Goal: Answer question/provide support: Share knowledge or assist other users

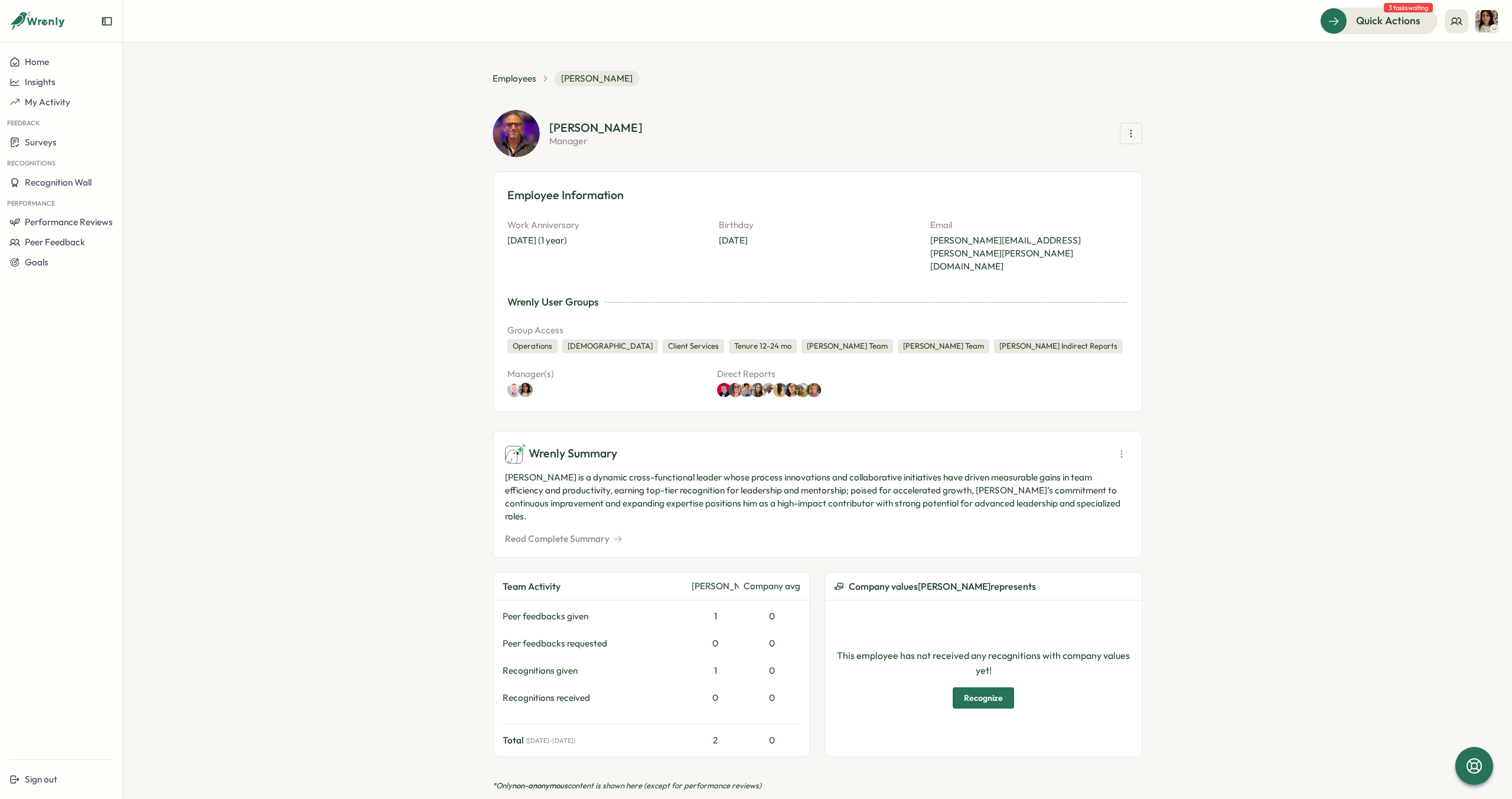
scroll to position [973, 0]
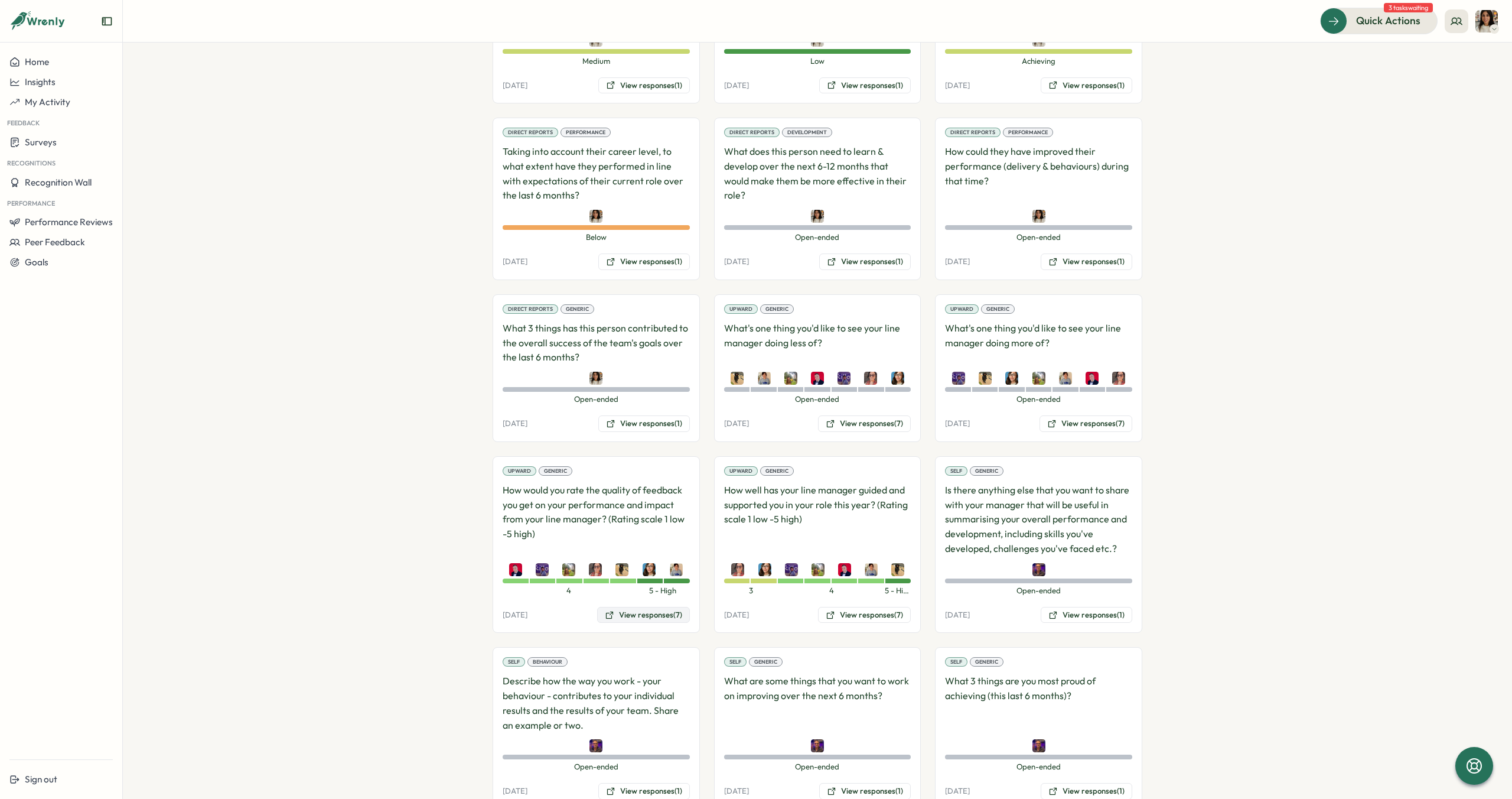
click at [645, 607] on button "View responses (7)" at bounding box center [643, 615] width 93 height 17
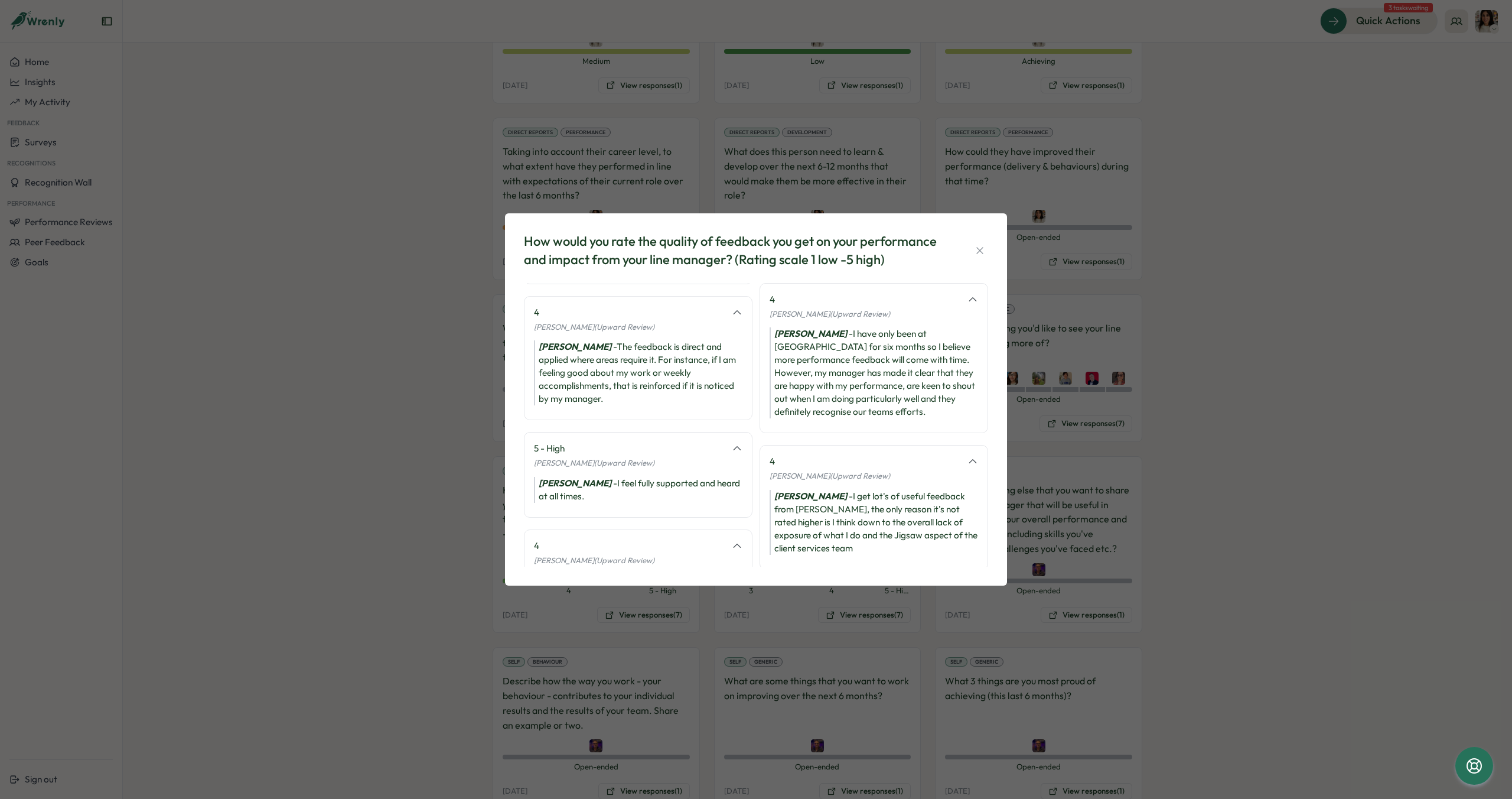
scroll to position [288, 0]
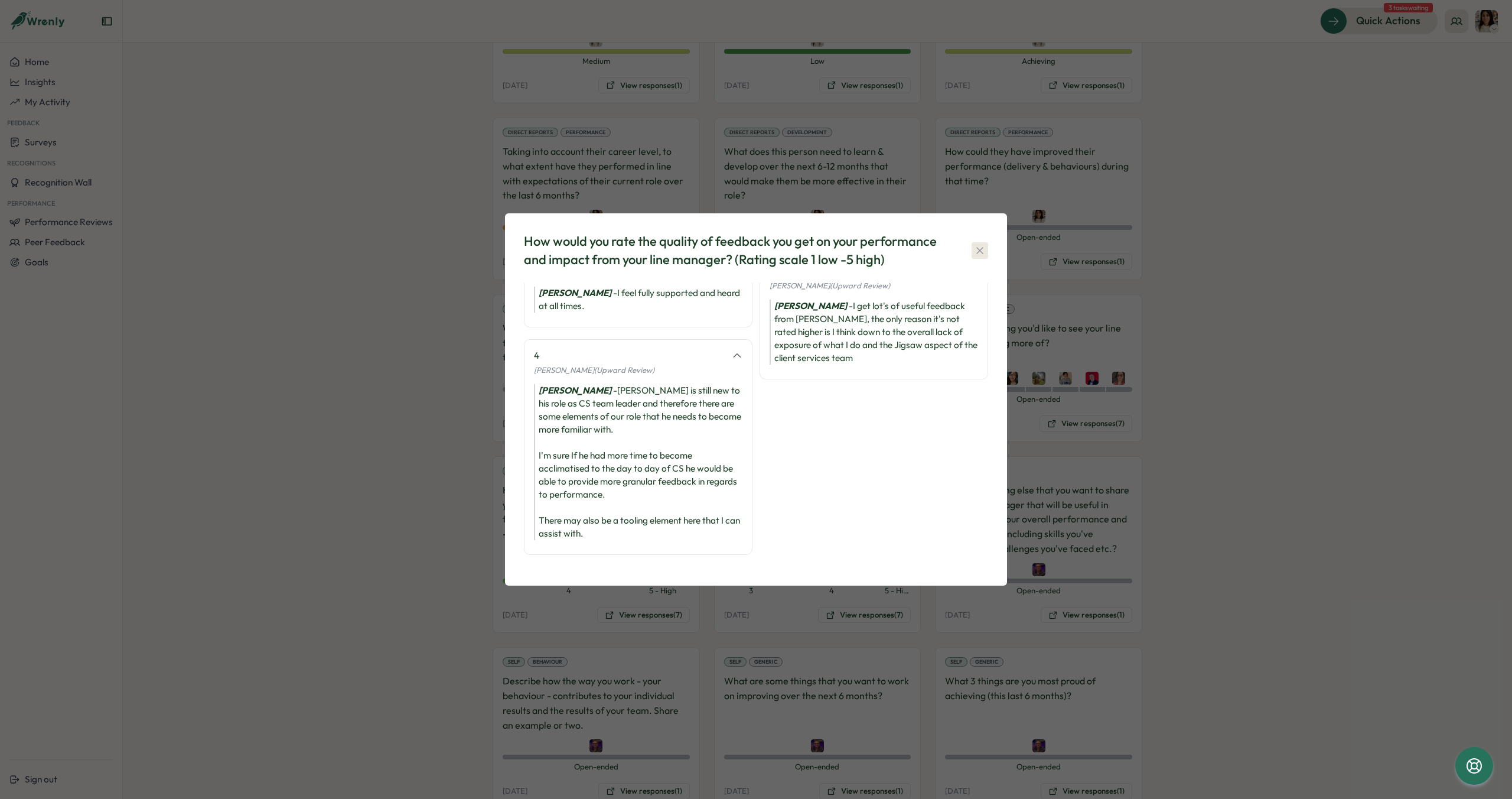
click at [974, 251] on icon "button" at bounding box center [980, 251] width 12 height 12
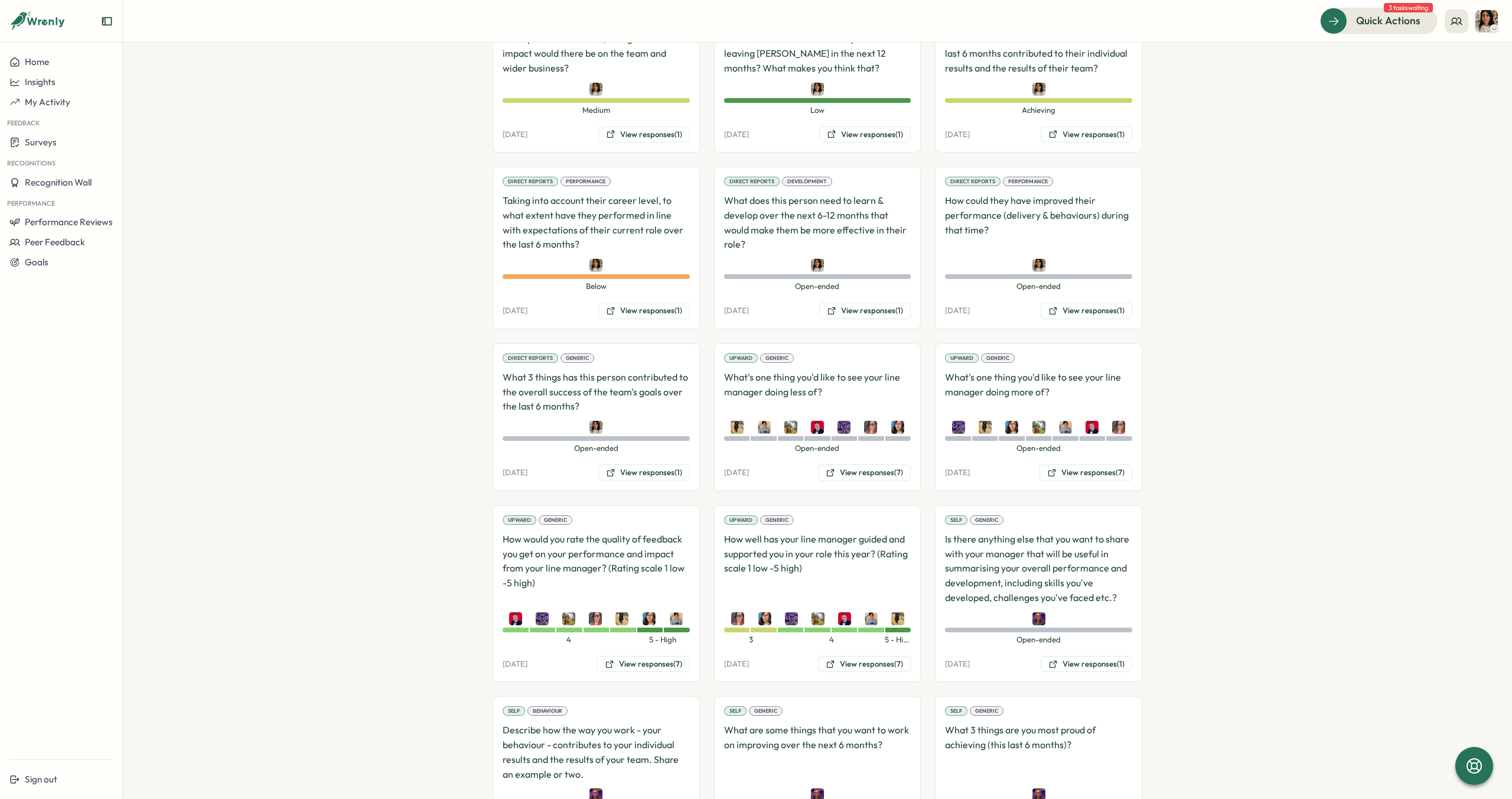
scroll to position [904, 0]
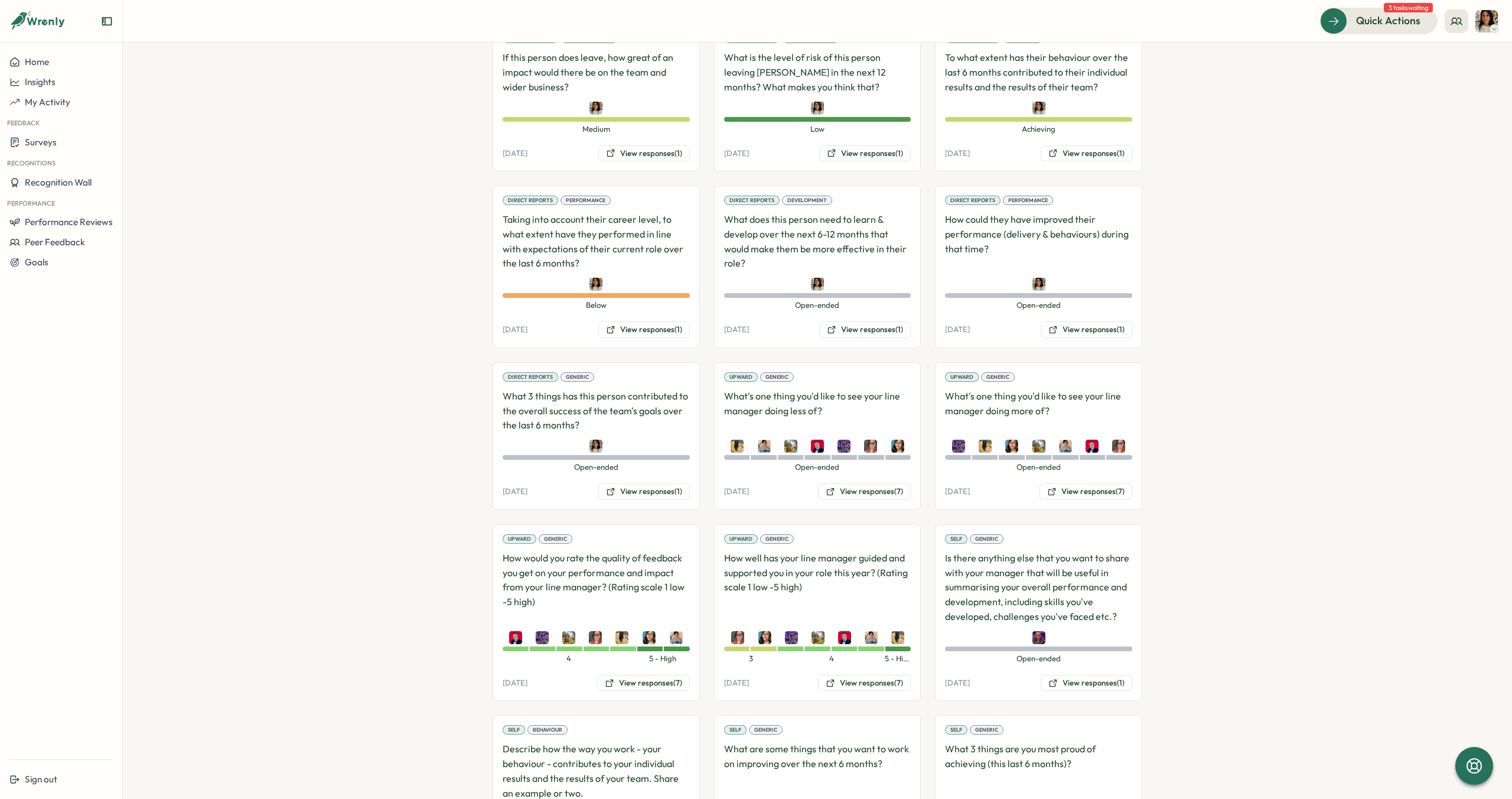
click at [667, 227] on p "Taking into account their career level, to what extent have they performed in l…" at bounding box center [596, 241] width 187 height 59
click at [655, 321] on button "View responses (1)" at bounding box center [644, 329] width 92 height 17
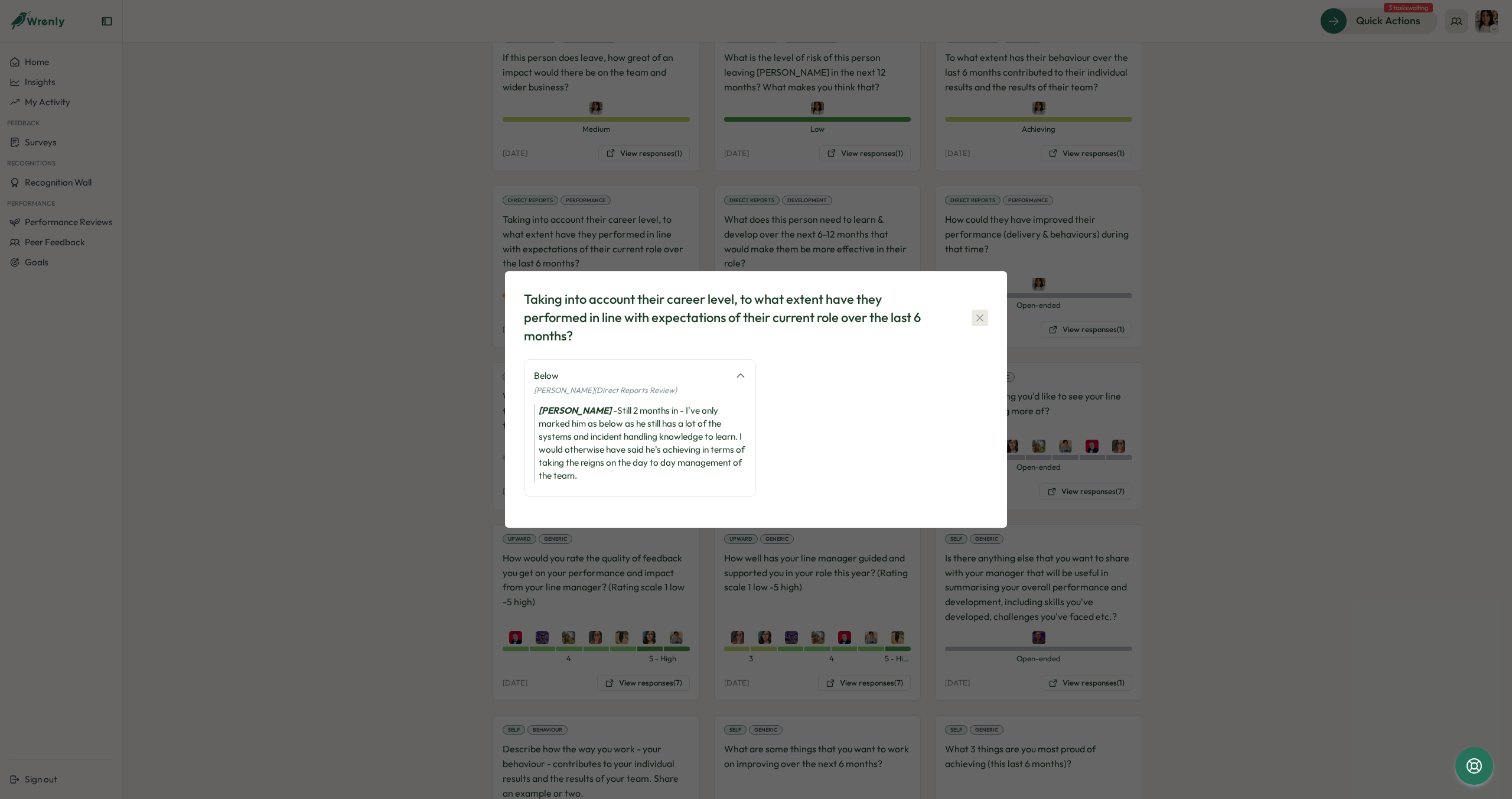
click at [977, 321] on icon "button" at bounding box center [980, 317] width 12 height 12
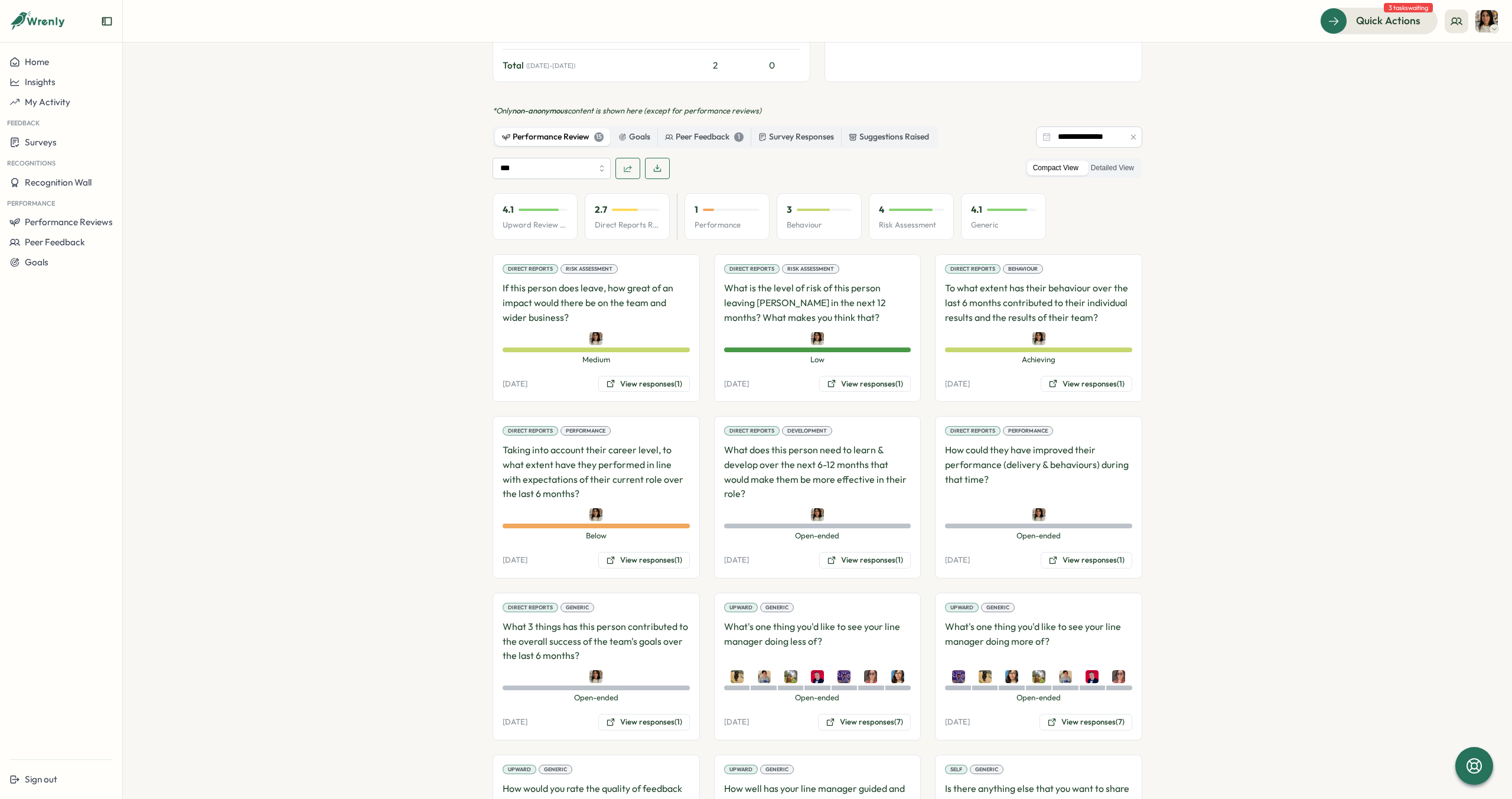
scroll to position [666, 0]
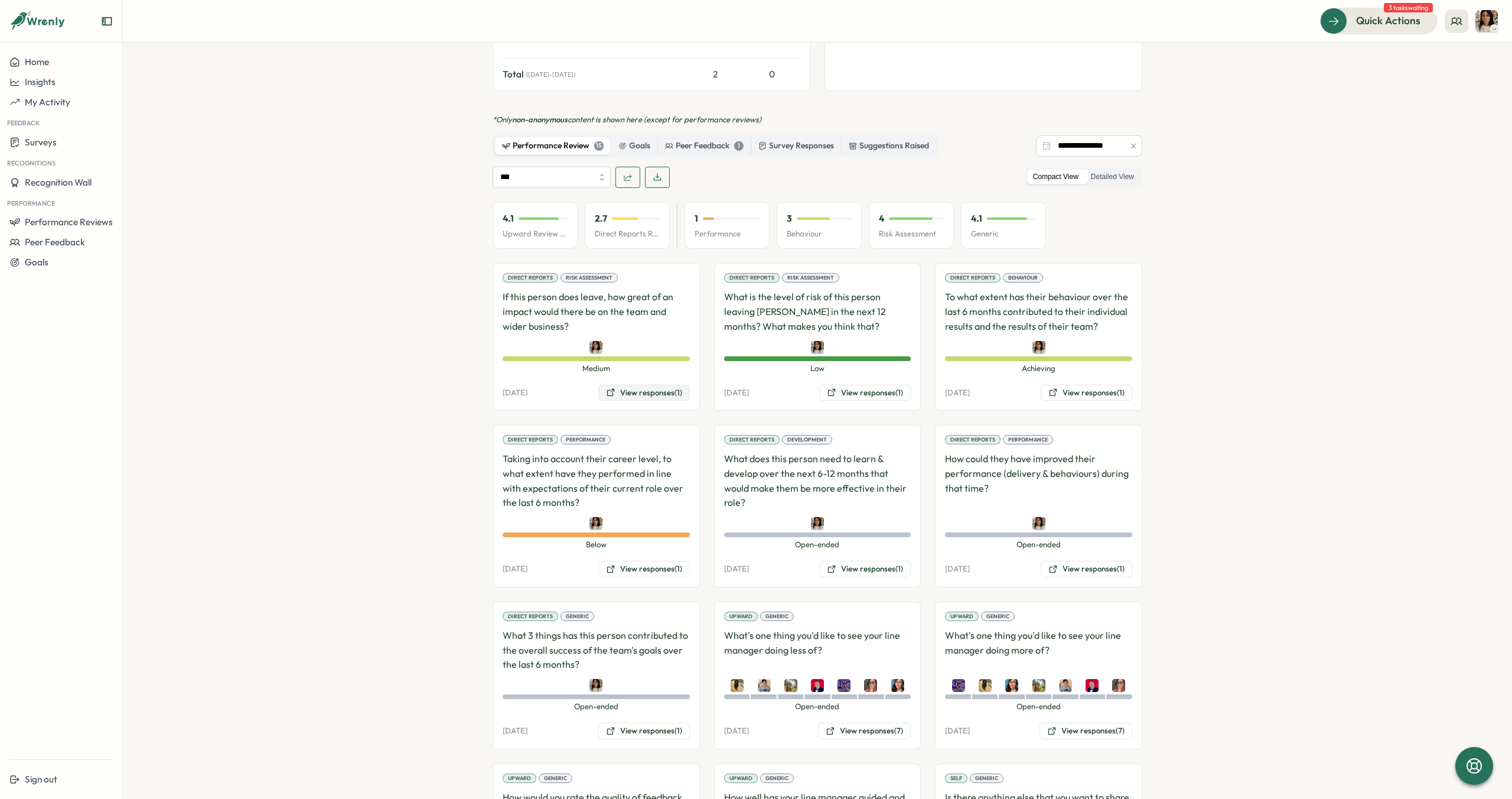
click at [651, 384] on button "View responses (1)" at bounding box center [644, 392] width 92 height 17
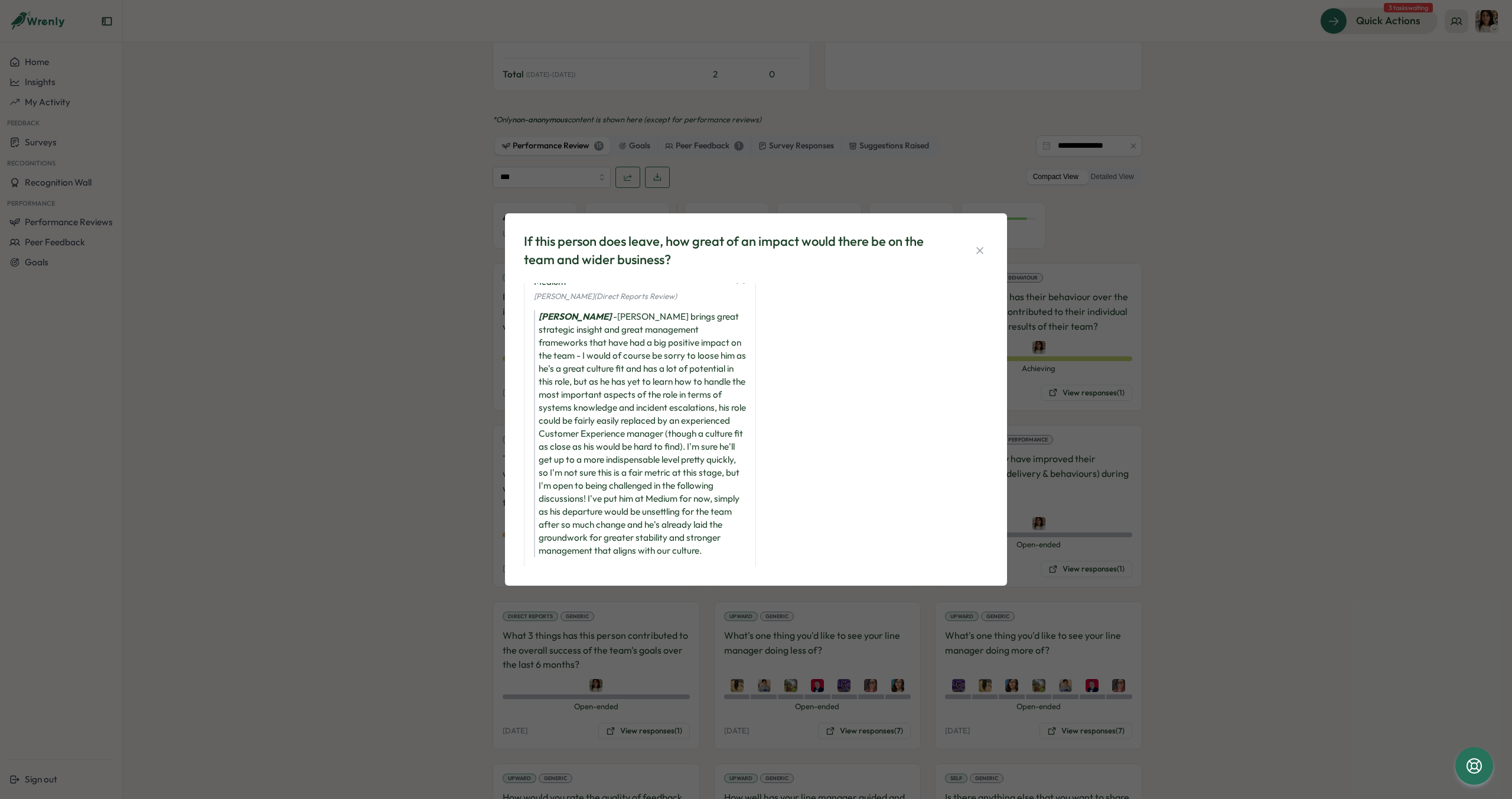
scroll to position [48, 0]
click at [977, 248] on icon "button" at bounding box center [980, 251] width 12 height 12
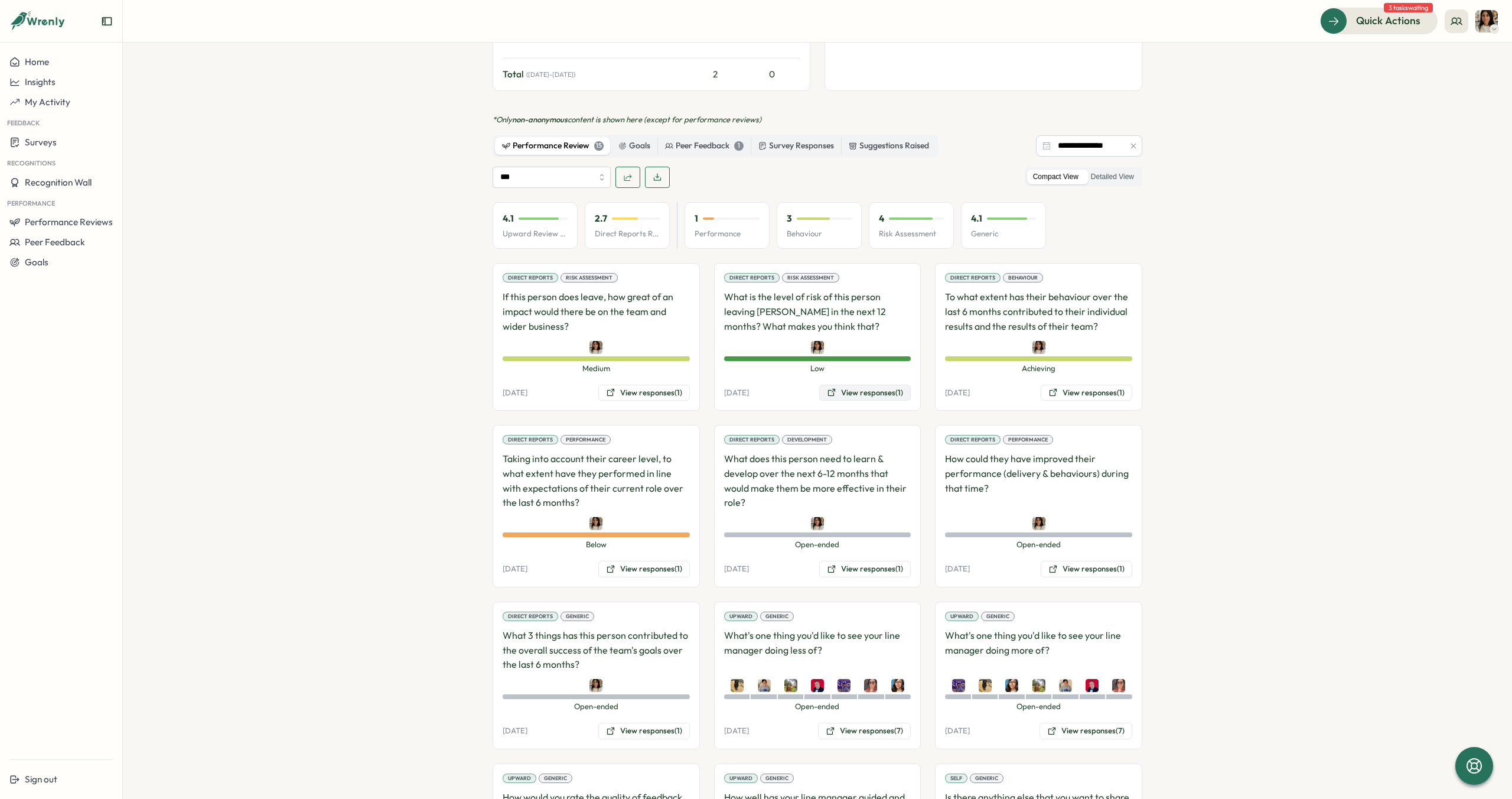
click at [845, 384] on button "View responses (1)" at bounding box center [864, 392] width 92 height 17
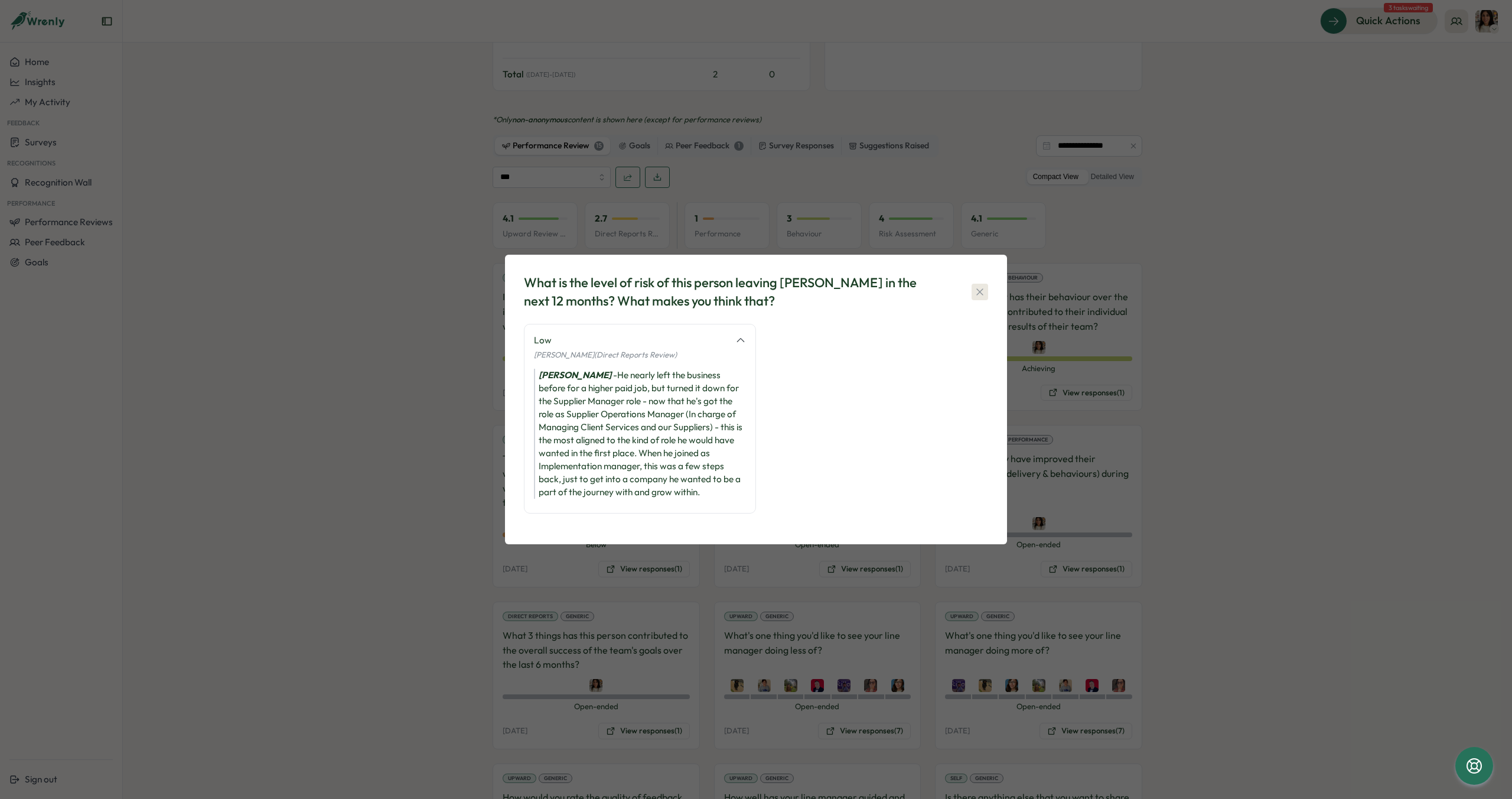
click at [980, 293] on icon "button" at bounding box center [979, 292] width 7 height 7
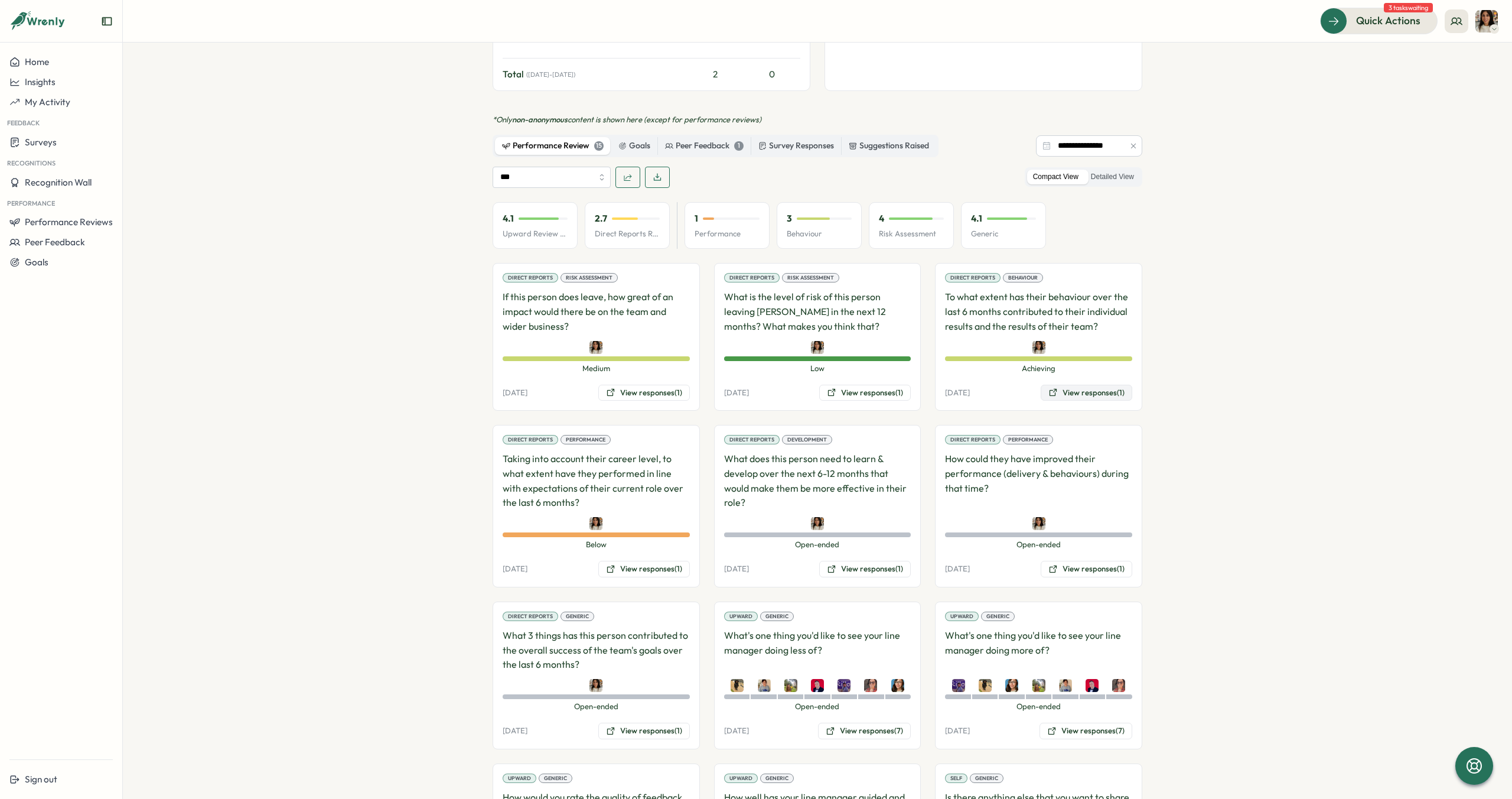
click at [1070, 384] on button "View responses (1)" at bounding box center [1086, 392] width 92 height 17
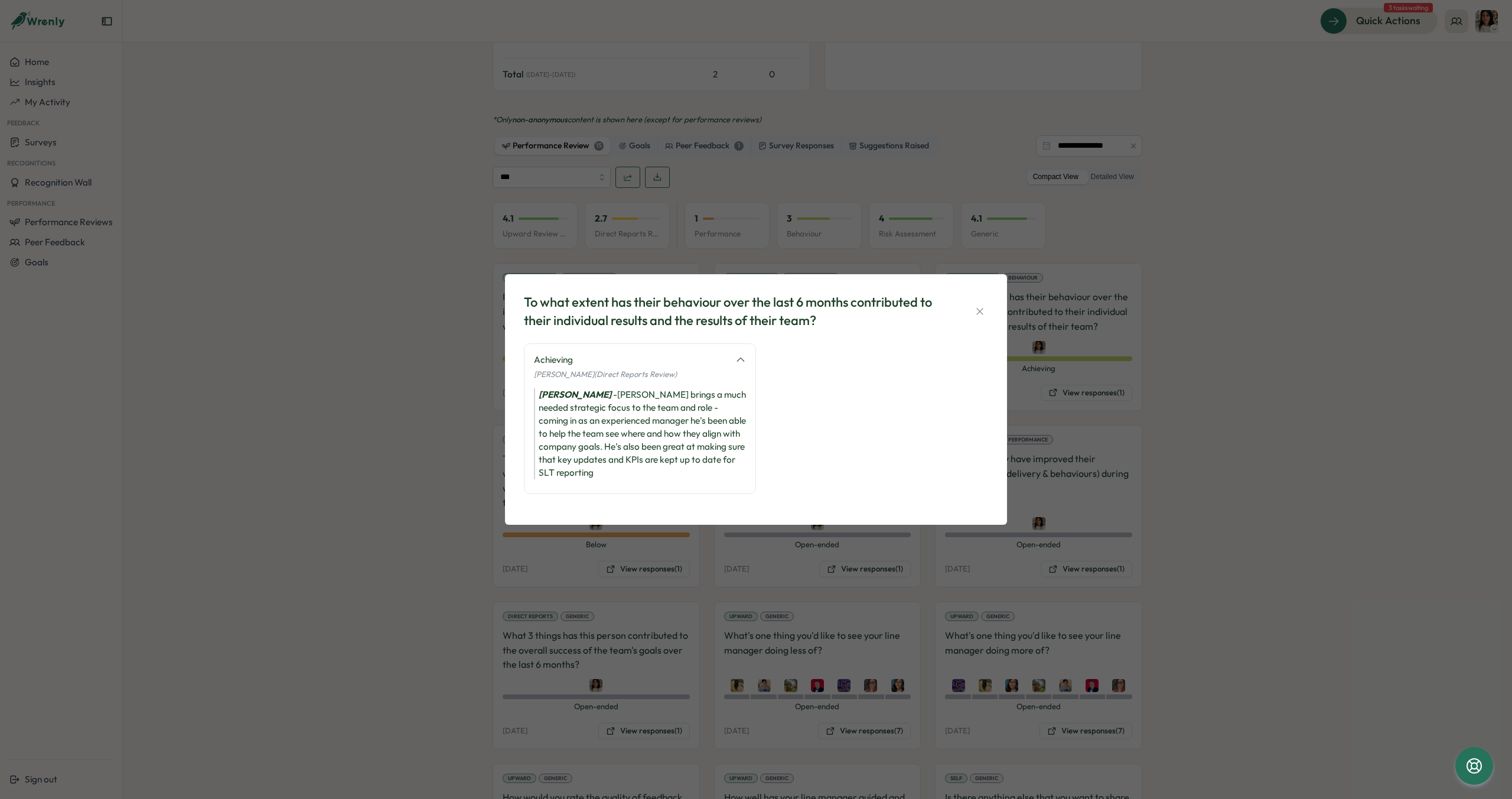
click at [978, 313] on icon "button" at bounding box center [980, 311] width 12 height 12
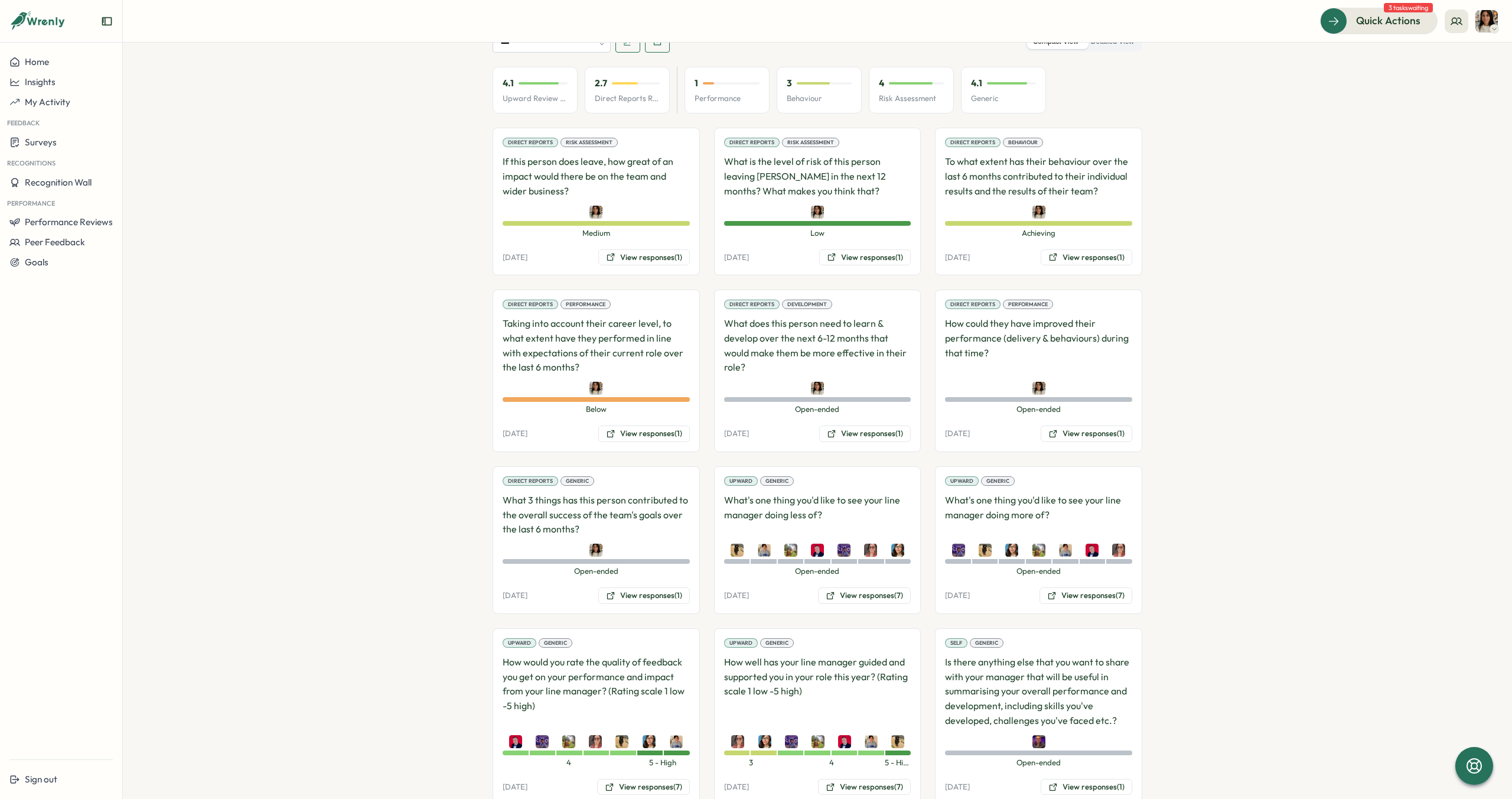
scroll to position [802, 0]
click at [874, 424] on button "View responses (1)" at bounding box center [864, 432] width 92 height 17
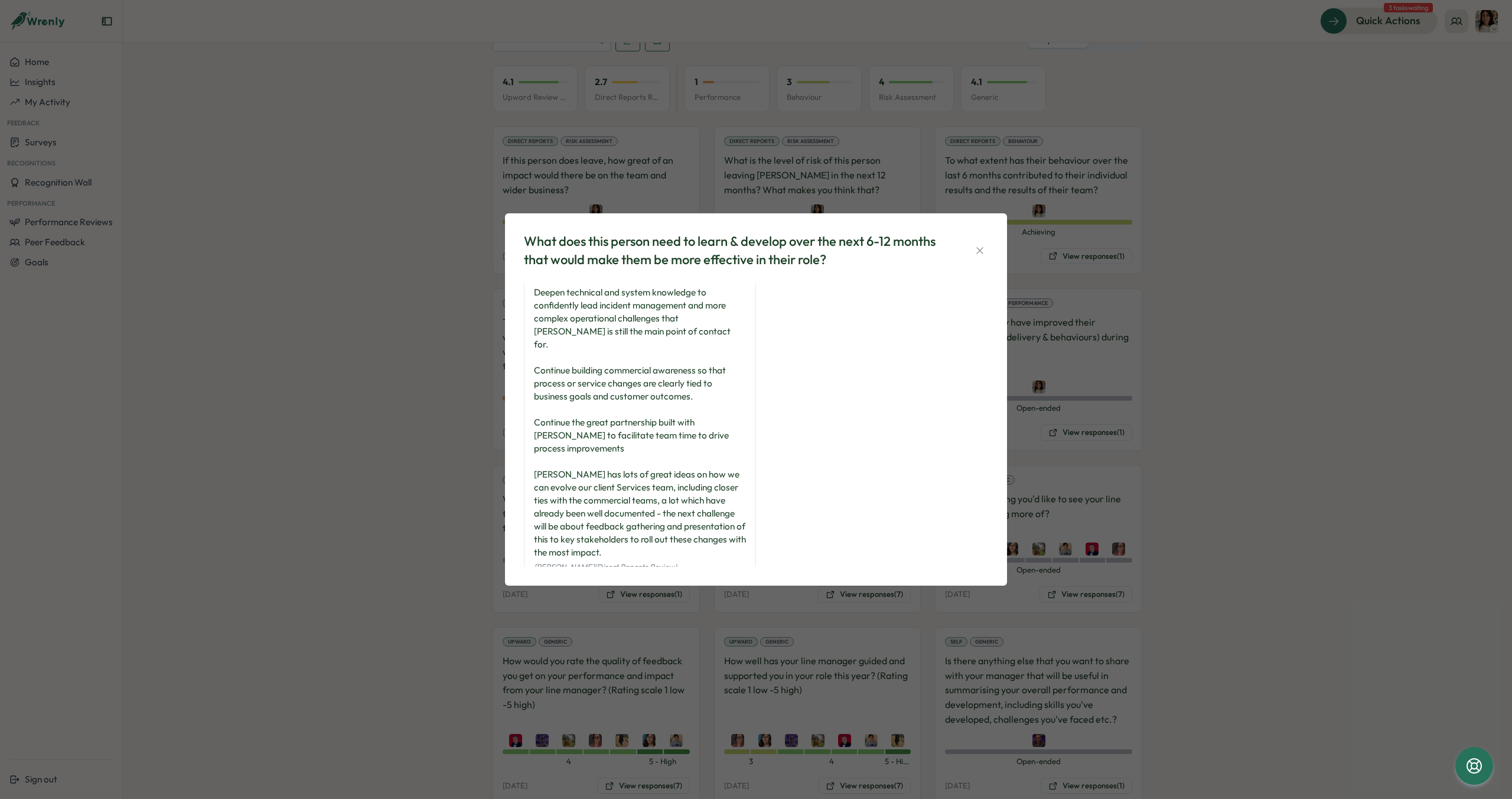
scroll to position [17, 0]
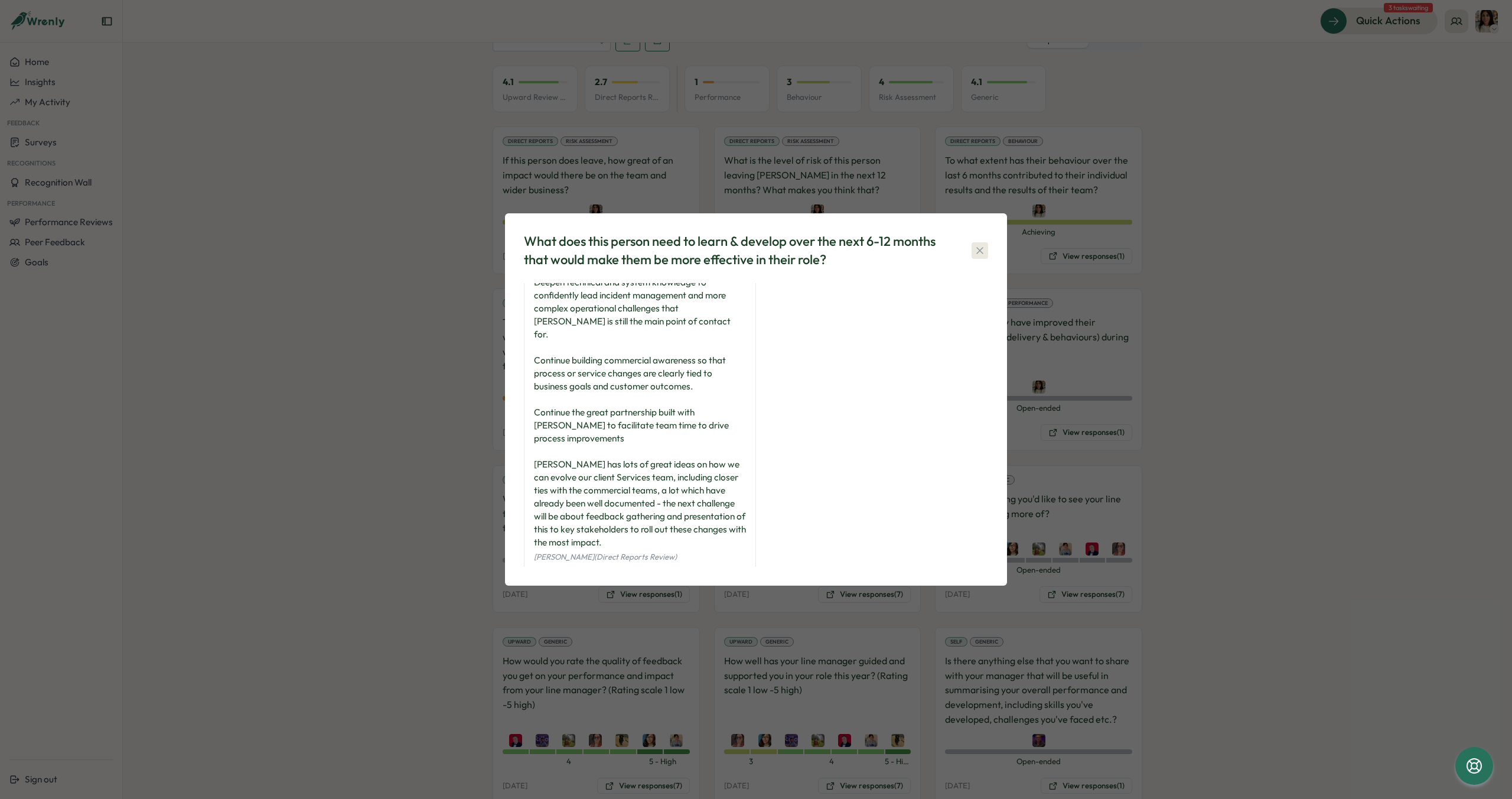
click at [978, 248] on icon "button" at bounding box center [980, 251] width 12 height 12
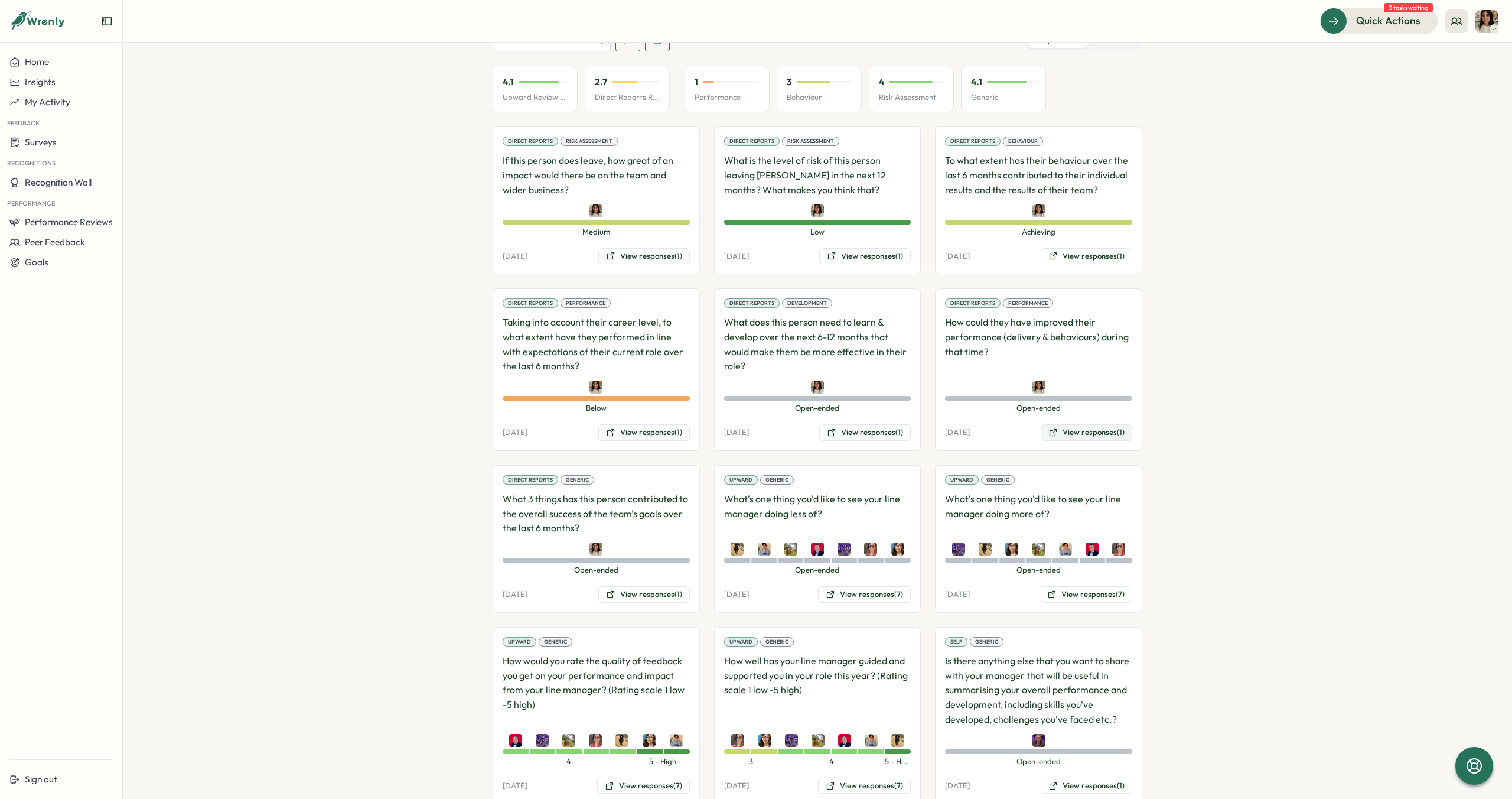
click at [1090, 424] on button "View responses (1)" at bounding box center [1086, 432] width 92 height 17
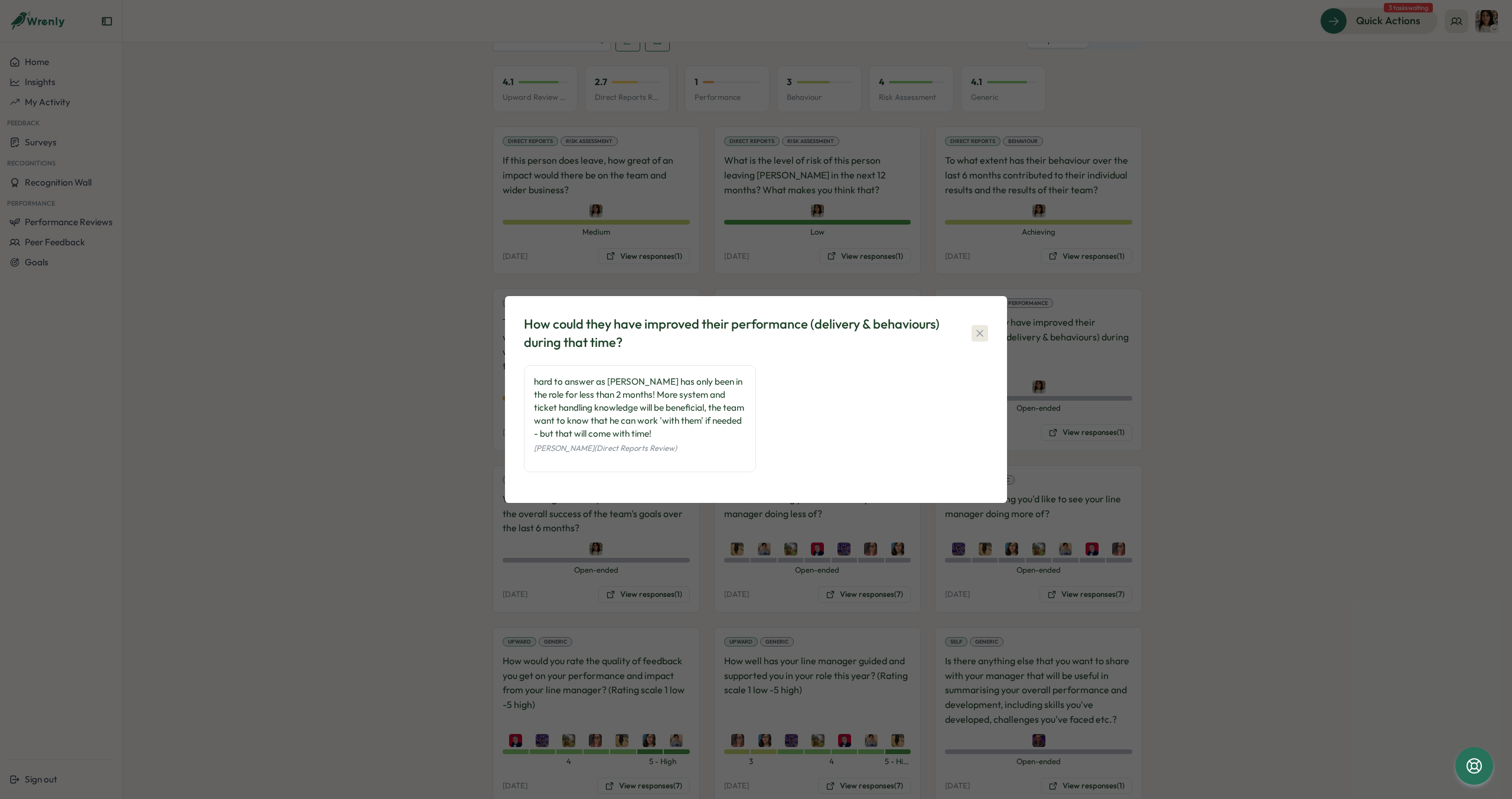
click at [982, 330] on icon "button" at bounding box center [979, 332] width 7 height 7
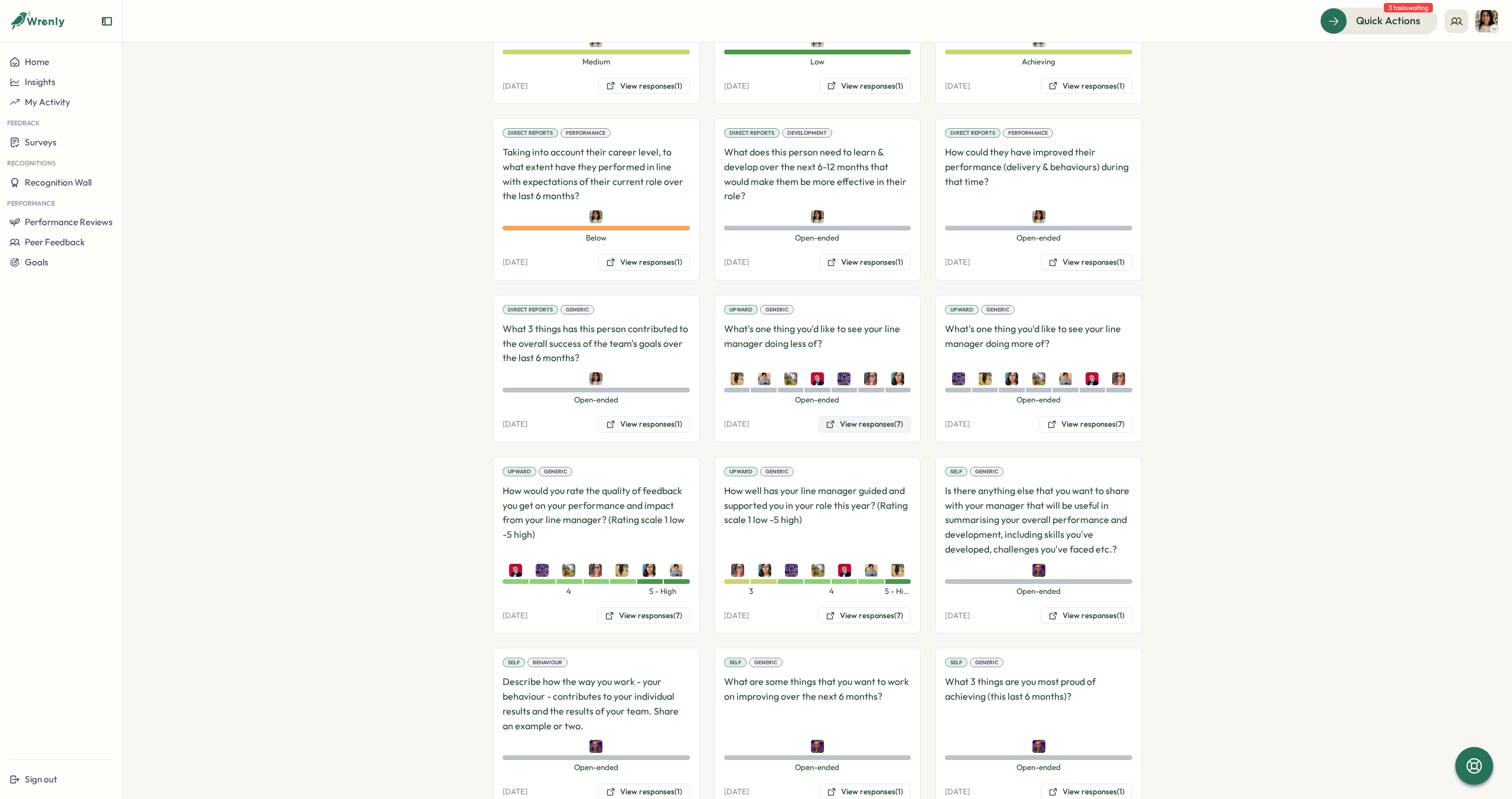
scroll to position [973, 0]
click at [645, 415] on button "View responses (1)" at bounding box center [644, 423] width 92 height 17
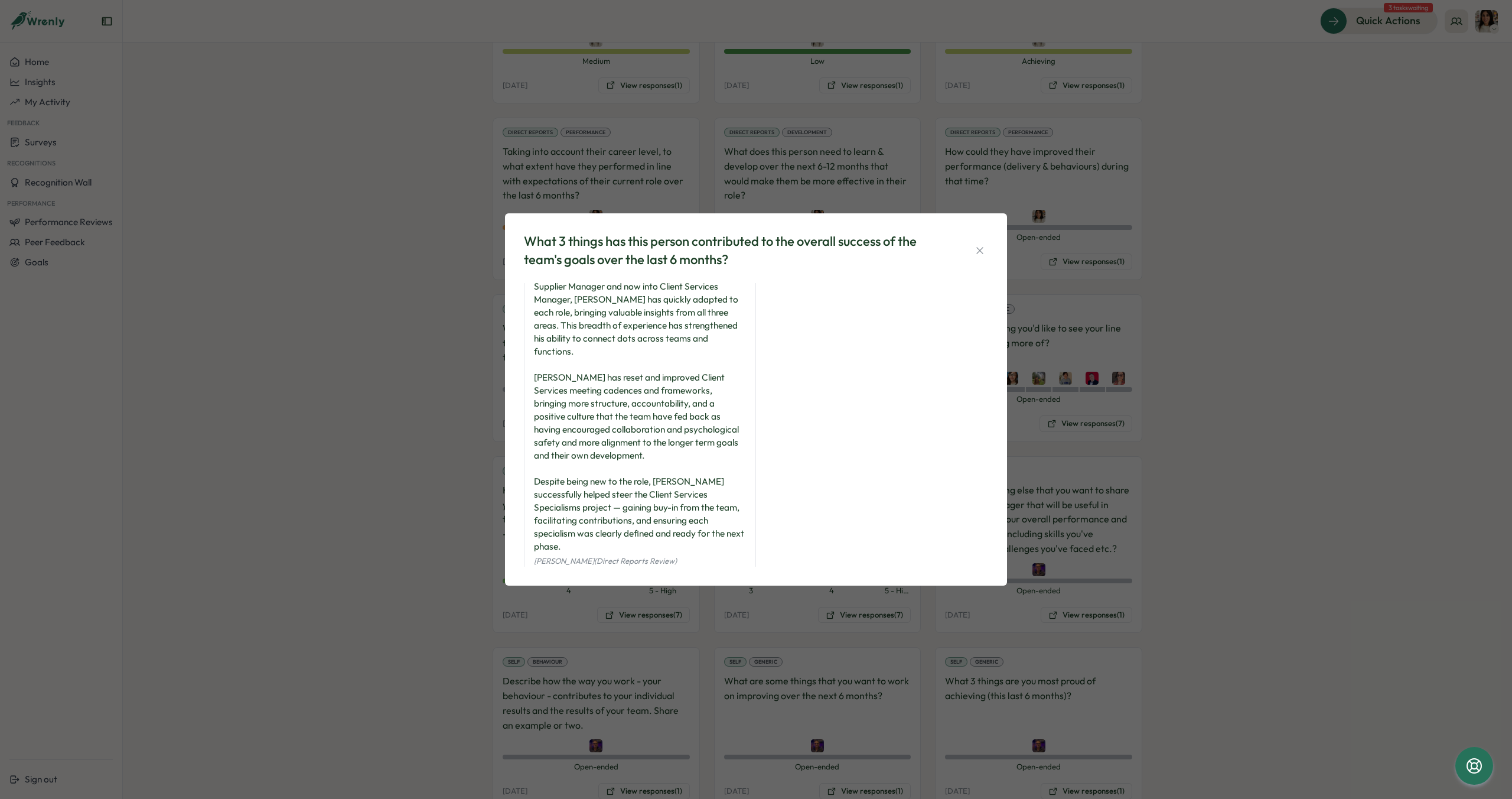
scroll to position [30, 0]
click at [977, 249] on icon "button" at bounding box center [980, 251] width 12 height 12
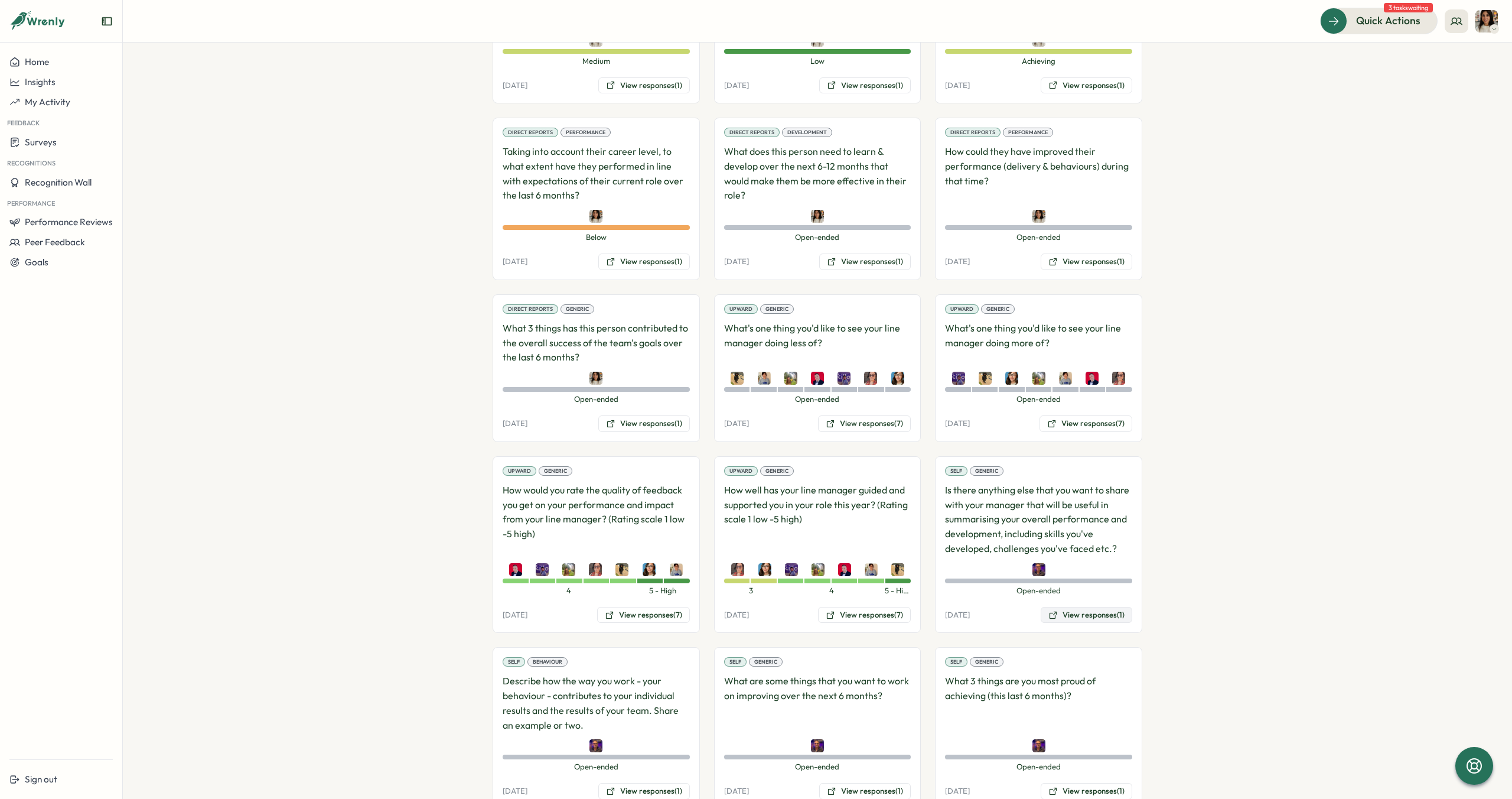
click at [1070, 607] on button "View responses (1)" at bounding box center [1086, 615] width 92 height 17
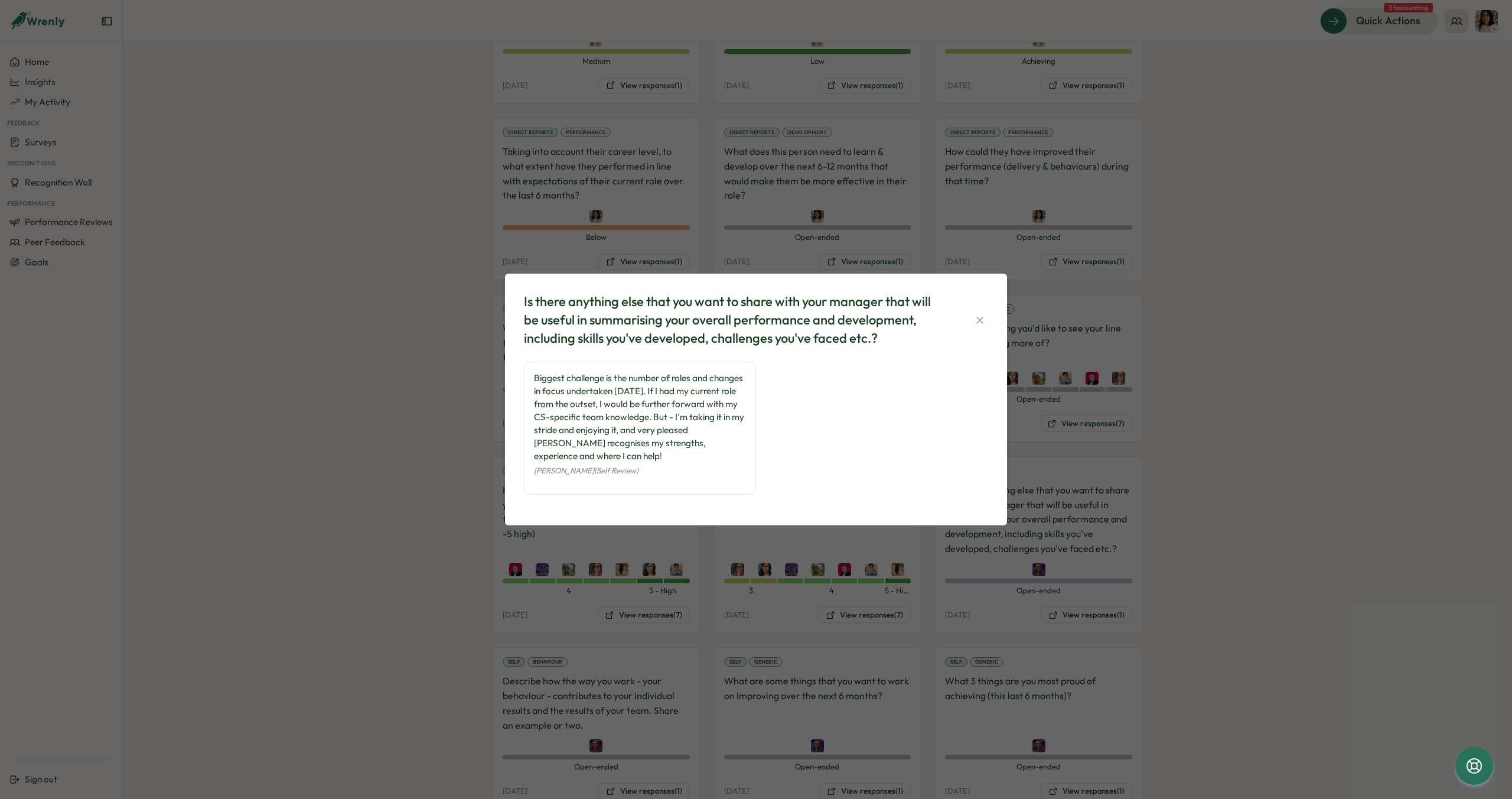
click at [977, 315] on icon "button" at bounding box center [980, 320] width 12 height 12
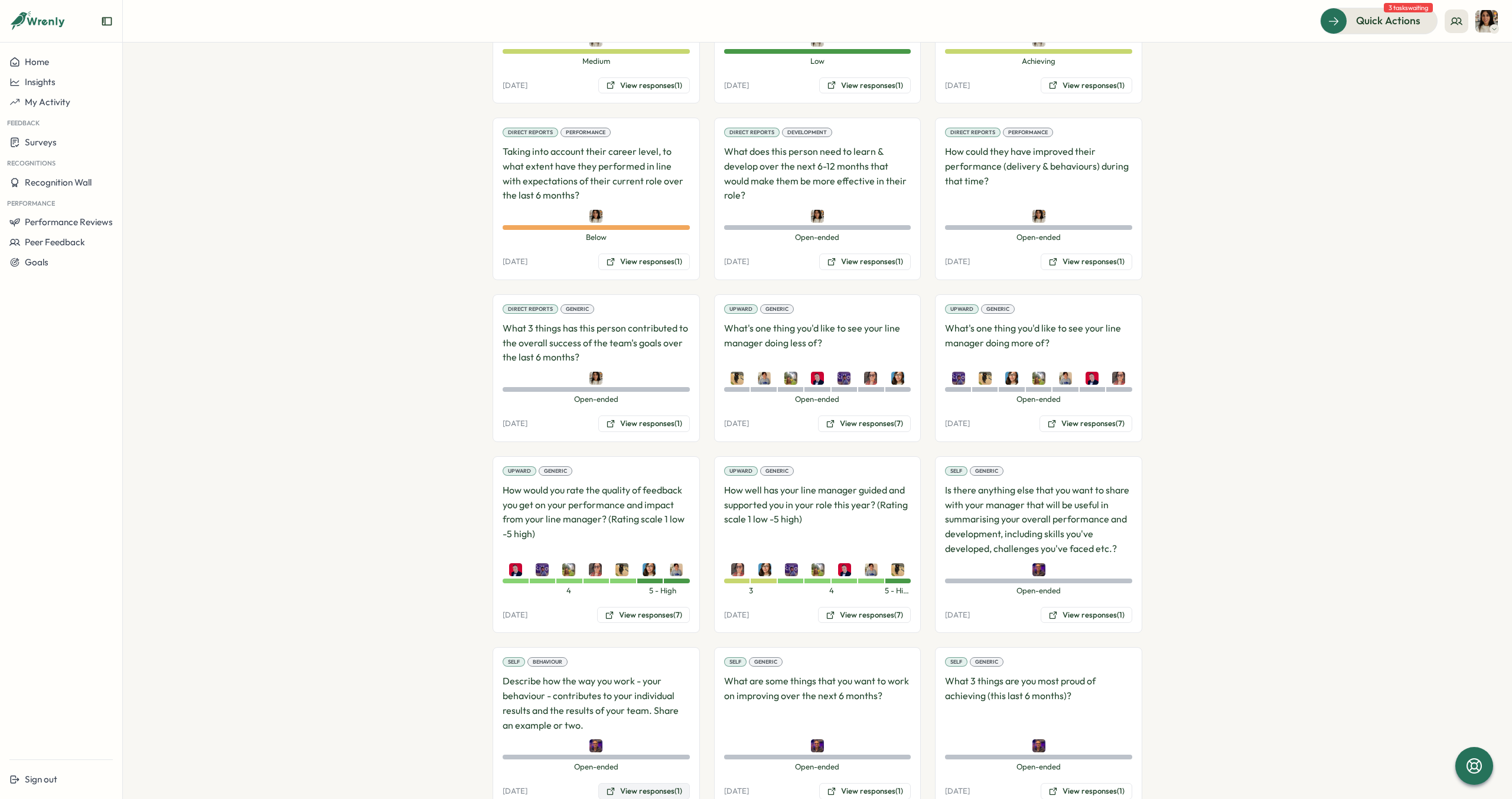
click at [659, 783] on button "View responses (1)" at bounding box center [644, 791] width 92 height 17
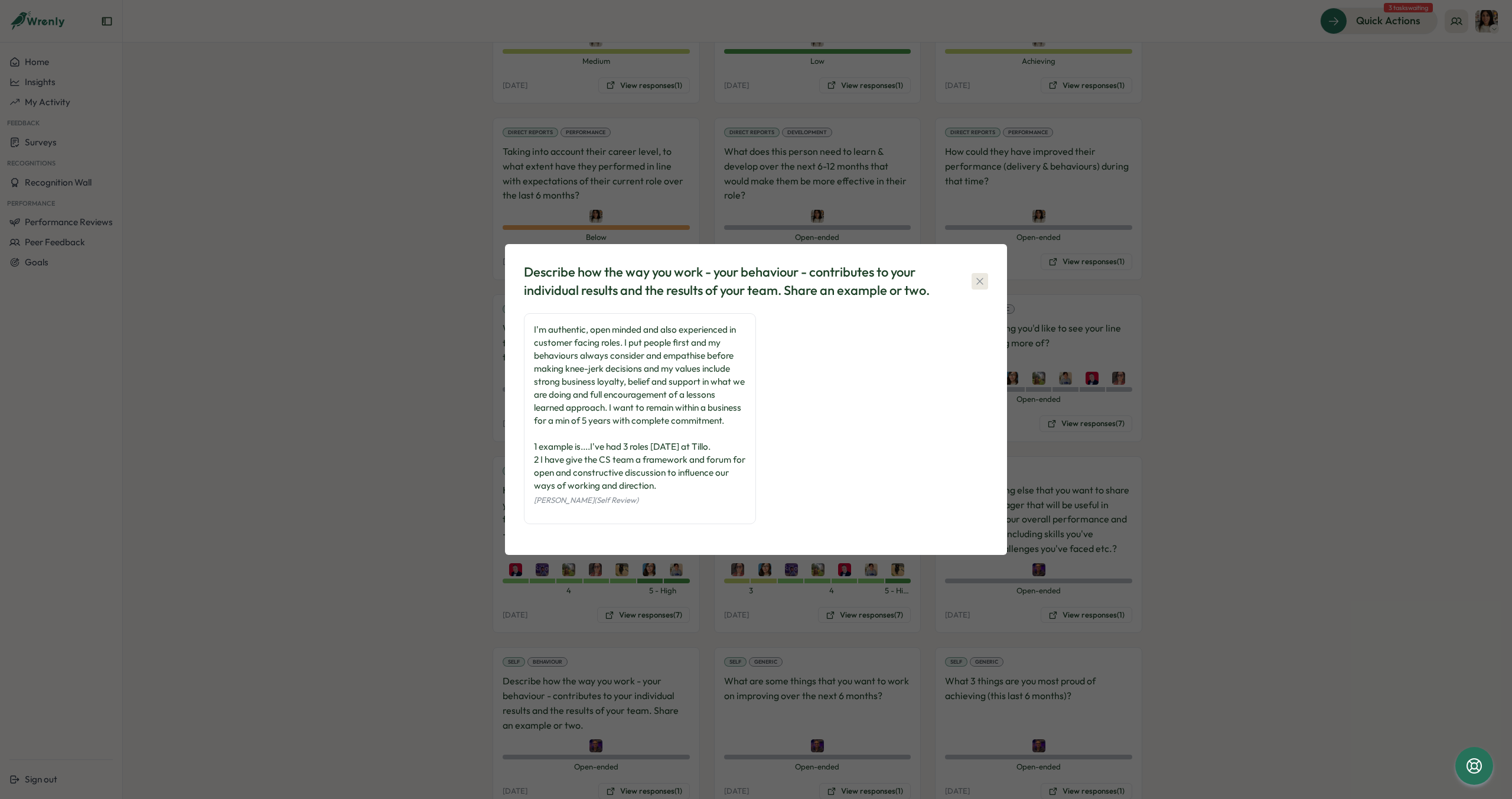
click at [979, 278] on icon "button" at bounding box center [980, 282] width 12 height 12
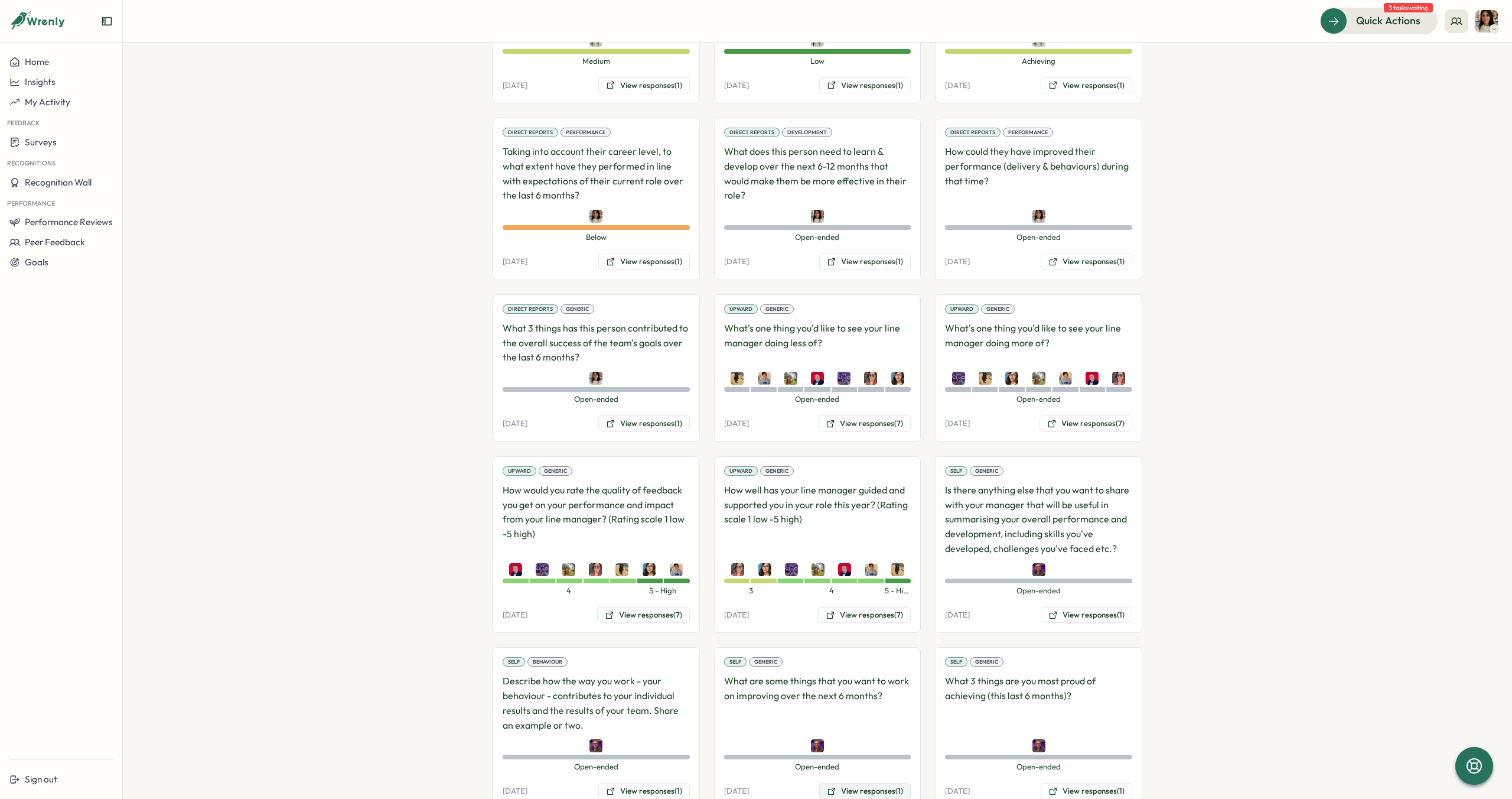
click at [870, 783] on button "View responses (1)" at bounding box center [864, 791] width 92 height 17
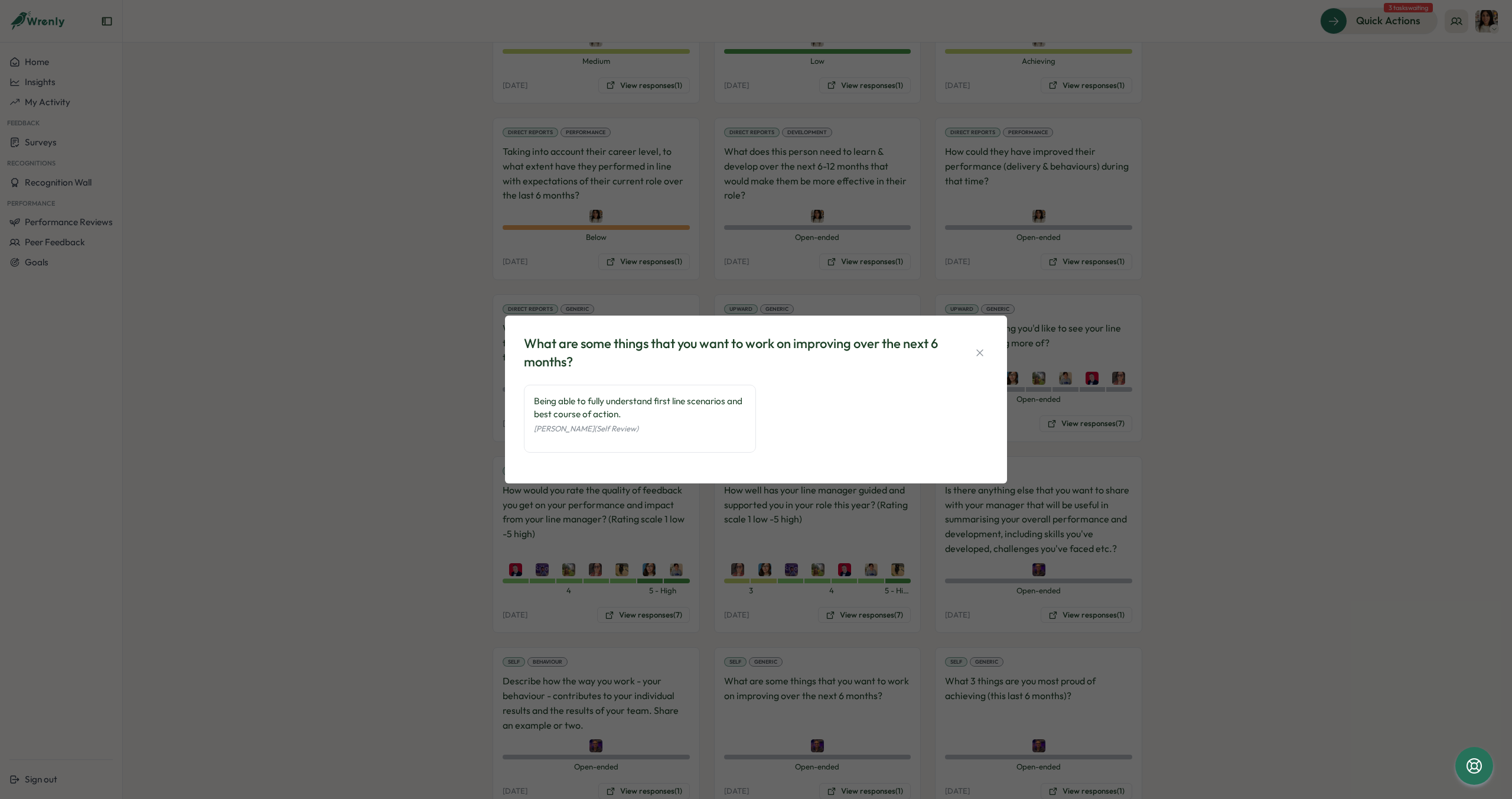
click at [982, 348] on icon "button" at bounding box center [980, 352] width 12 height 12
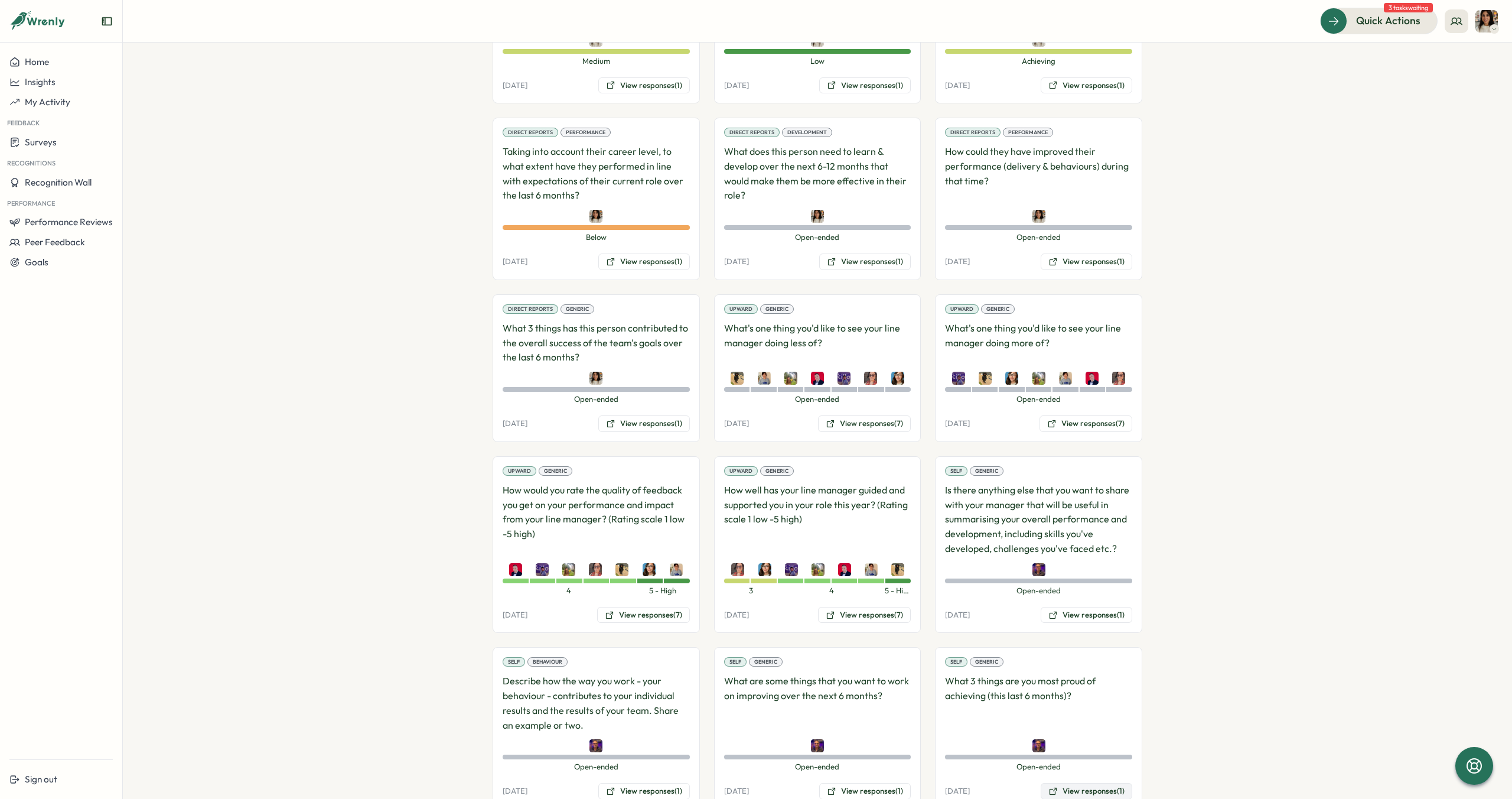
click at [1075, 783] on button "View responses (1)" at bounding box center [1086, 791] width 92 height 17
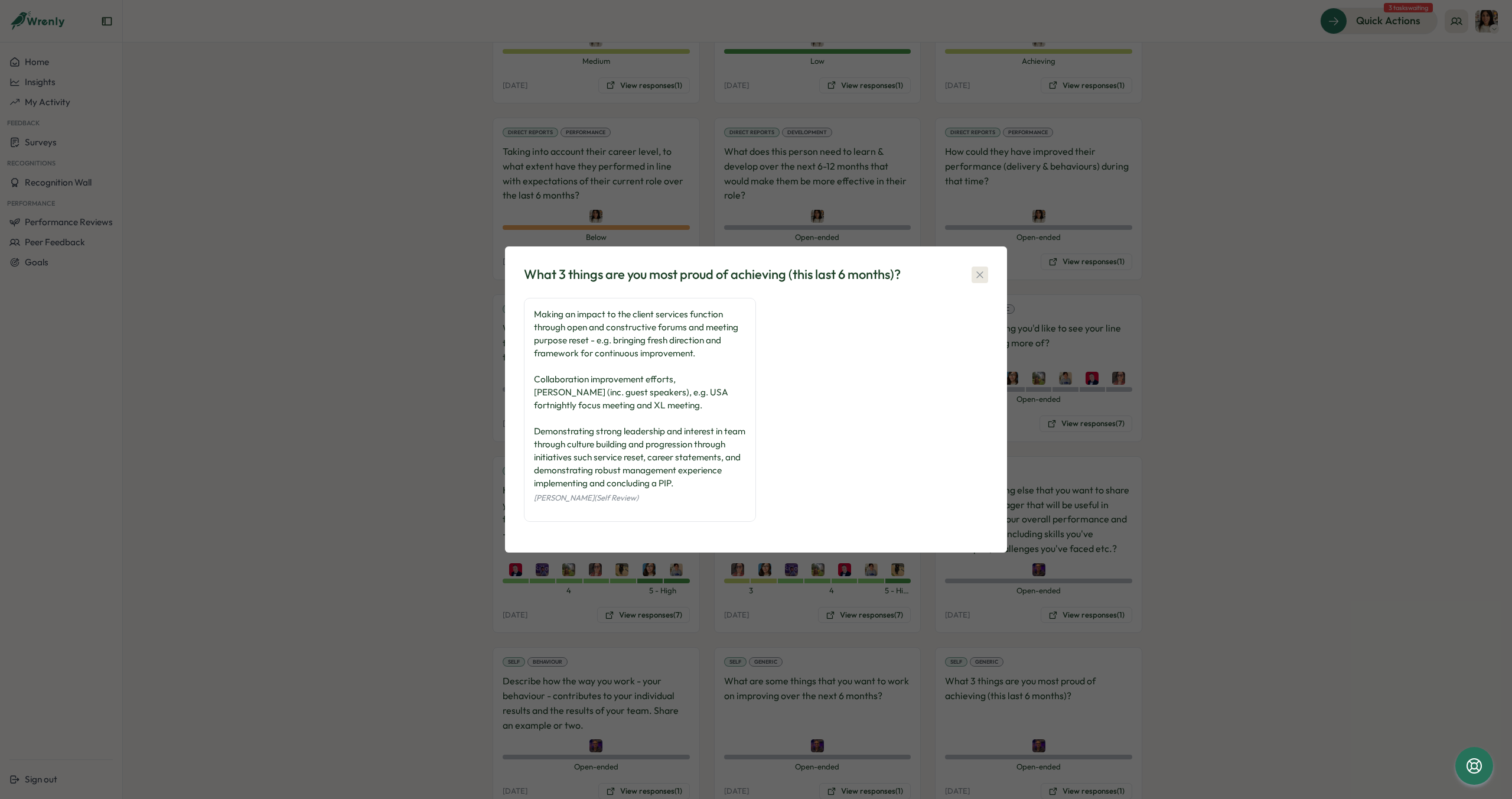
click at [976, 277] on icon "button" at bounding box center [980, 275] width 12 height 12
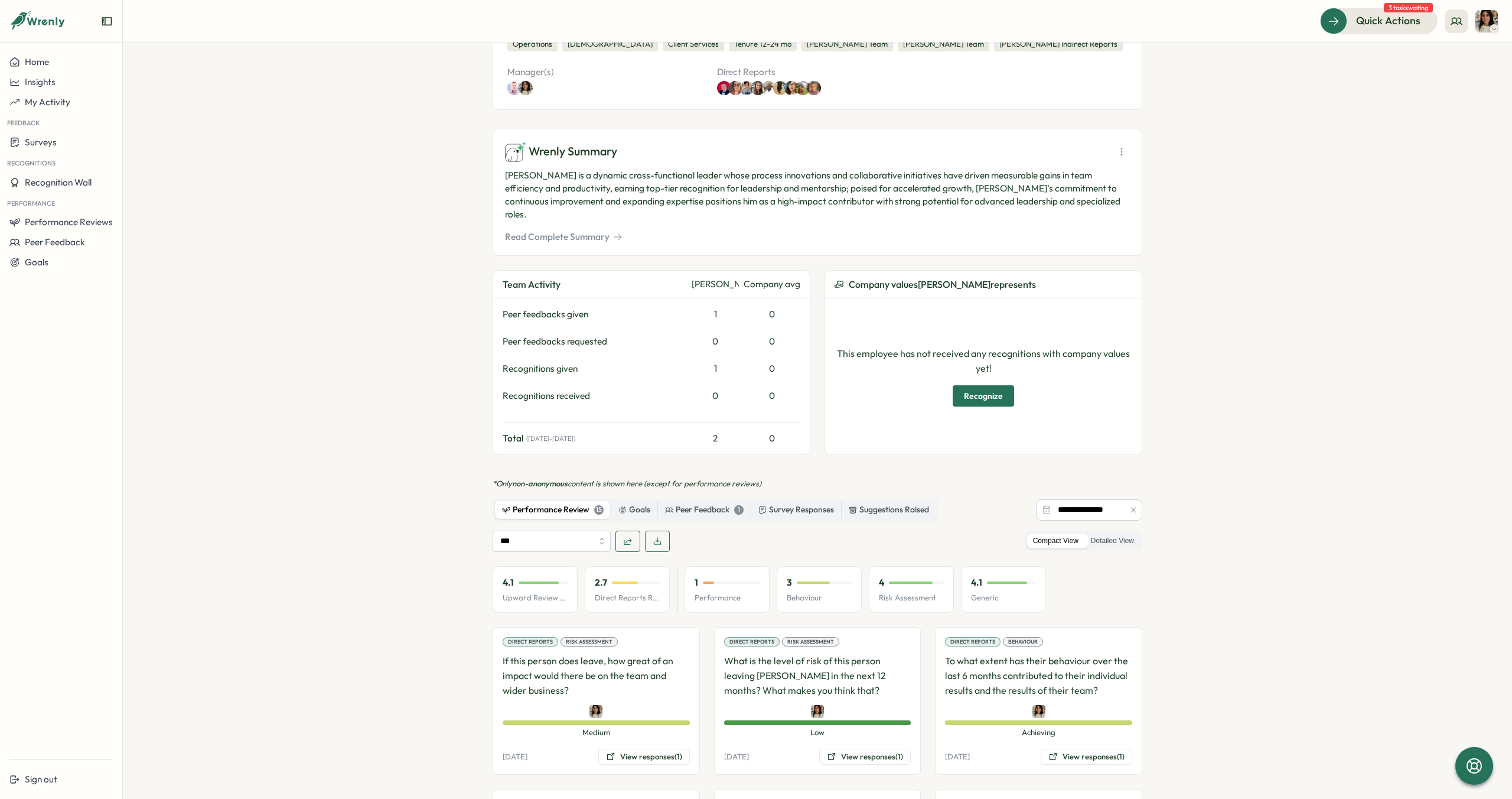
scroll to position [0, 0]
